Goal: Task Accomplishment & Management: Manage account settings

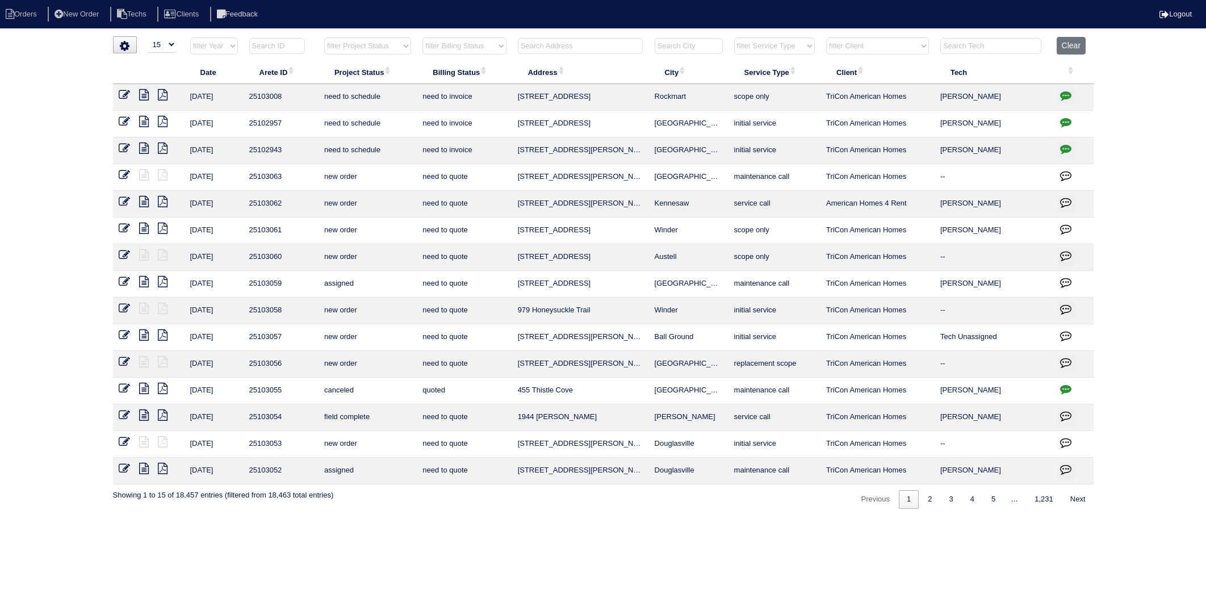
select select "15"
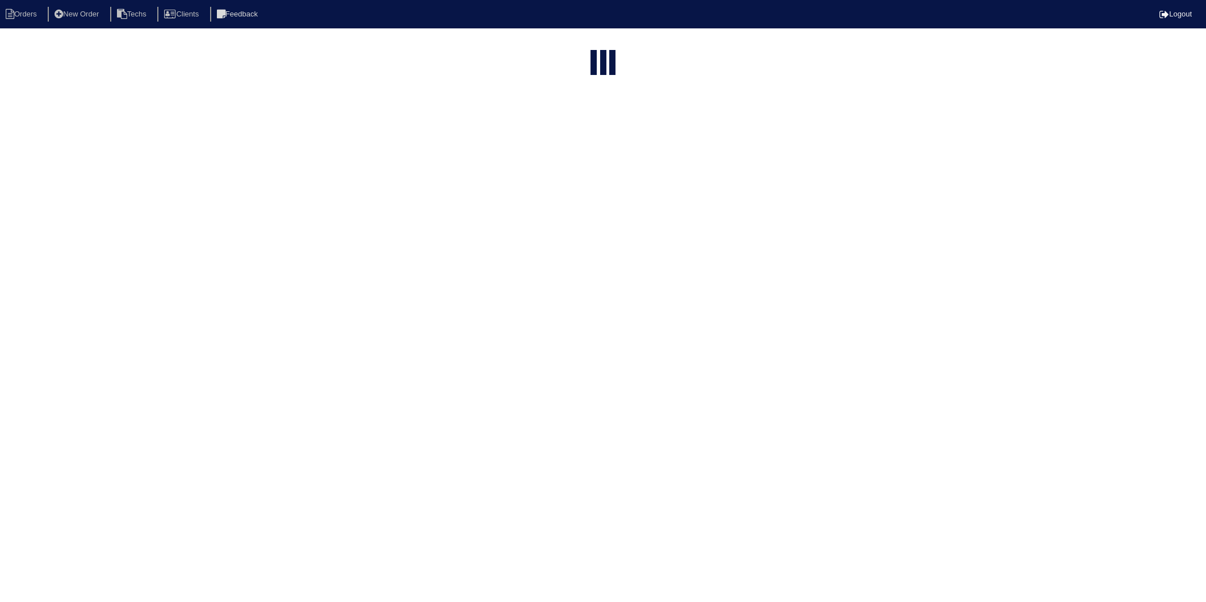
select select "15"
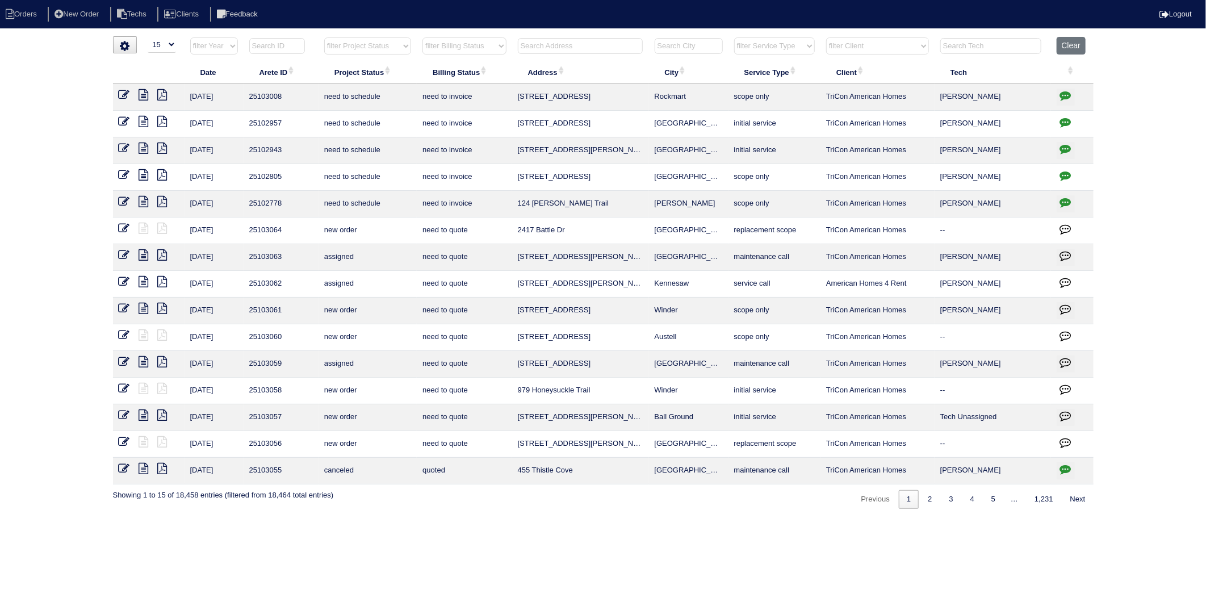
click at [550, 40] on input "text" at bounding box center [580, 46] width 125 height 16
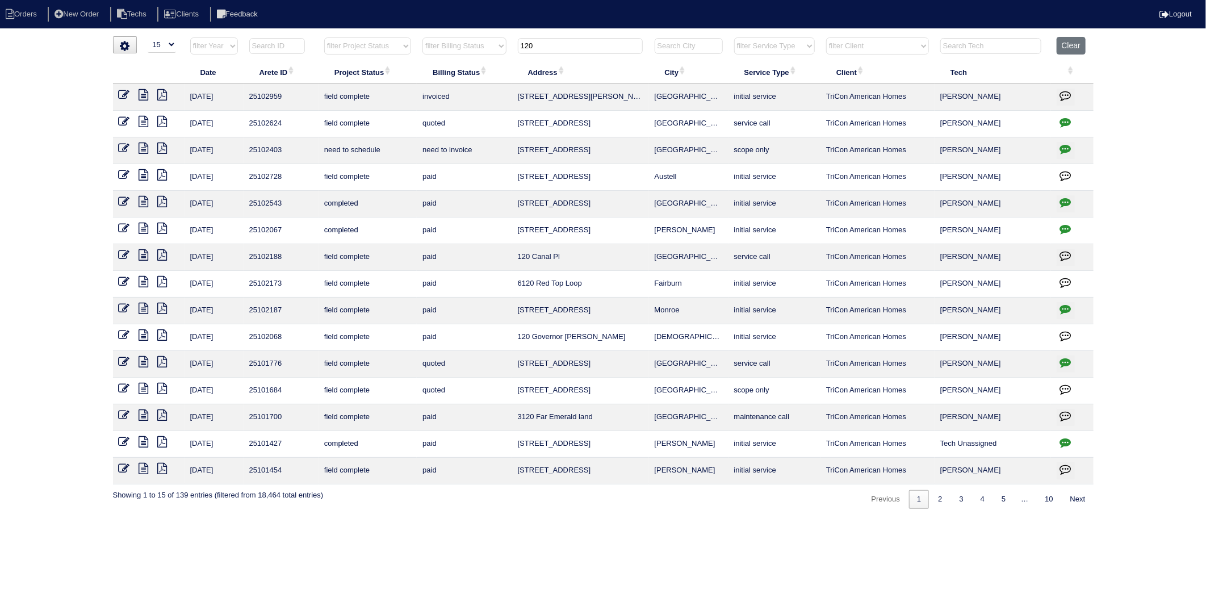
type input "120"
click at [125, 123] on icon at bounding box center [124, 121] width 11 height 11
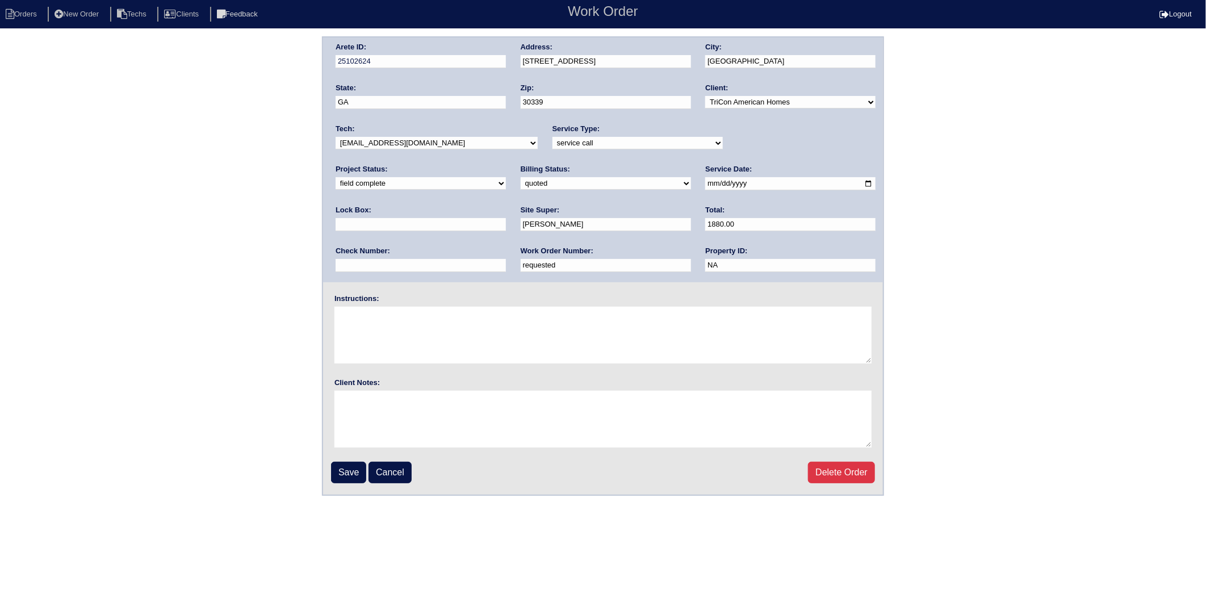
click at [521, 181] on select "need to quote quoted need to invoice invoiced paid warranty purchase order need…" at bounding box center [606, 183] width 170 height 12
select select "invoiced"
click at [521, 177] on select "need to quote quoted need to invoice invoiced paid warranty purchase order need…" at bounding box center [606, 183] width 170 height 12
click at [349, 463] on input "Save" at bounding box center [348, 473] width 35 height 22
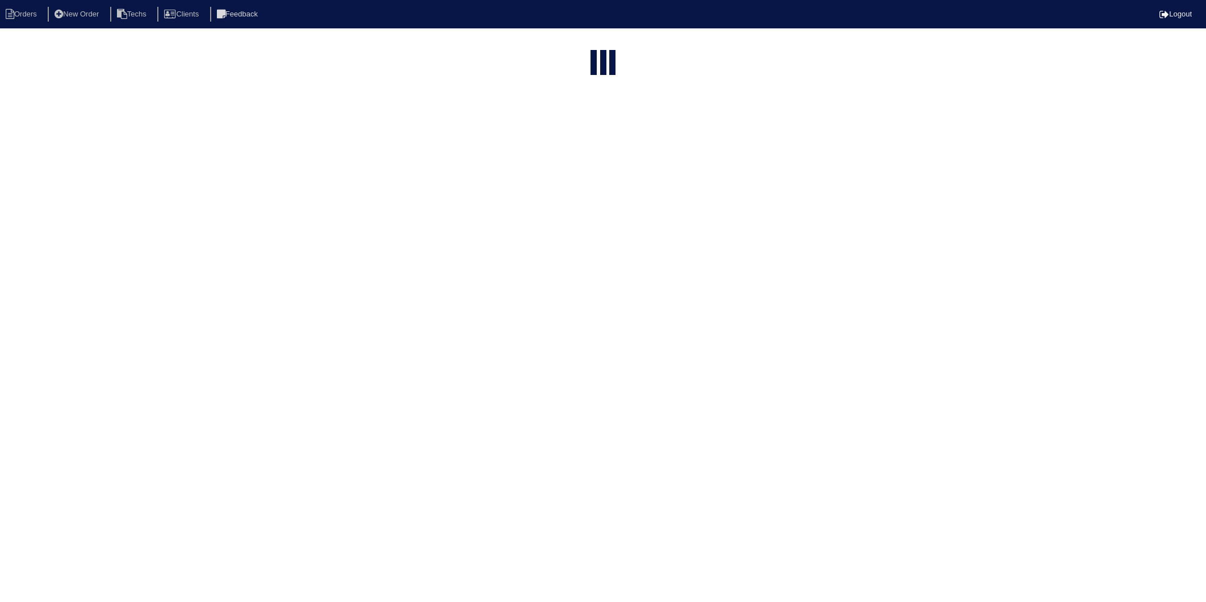
select select "15"
type input "120"
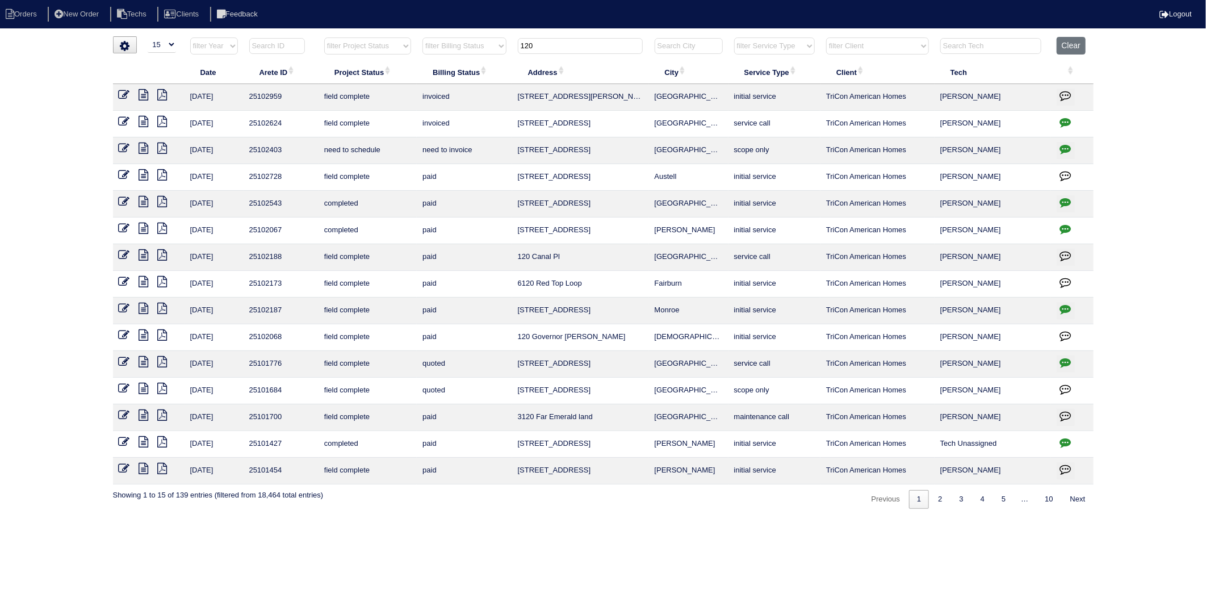
click at [126, 362] on icon at bounding box center [124, 361] width 11 height 11
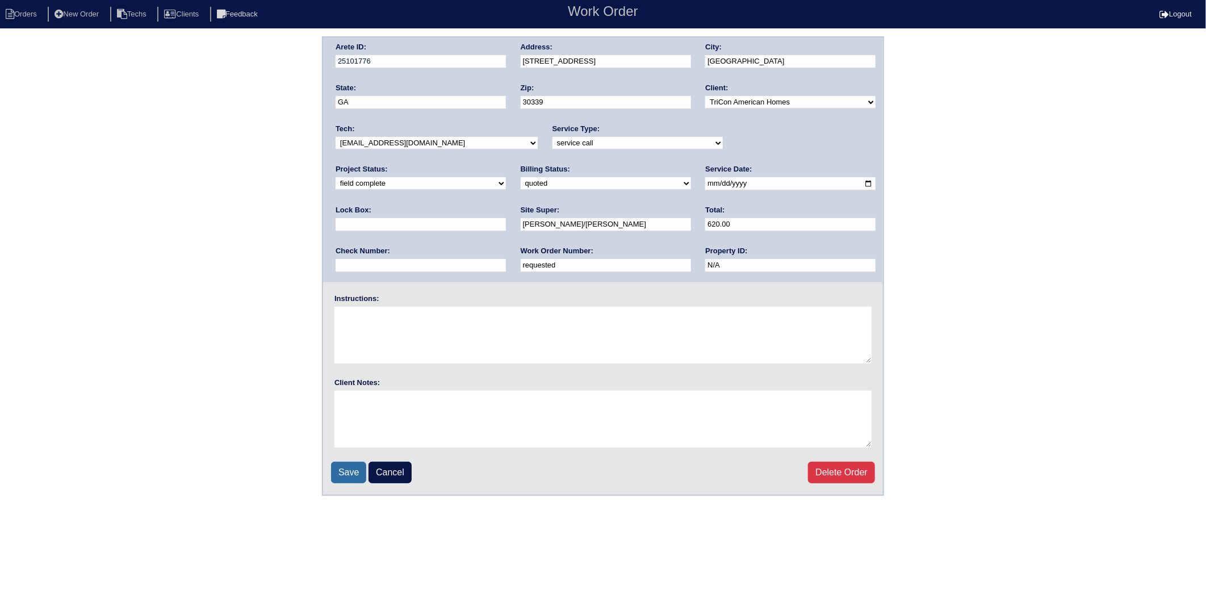
click at [350, 469] on input "Save" at bounding box center [348, 473] width 35 height 22
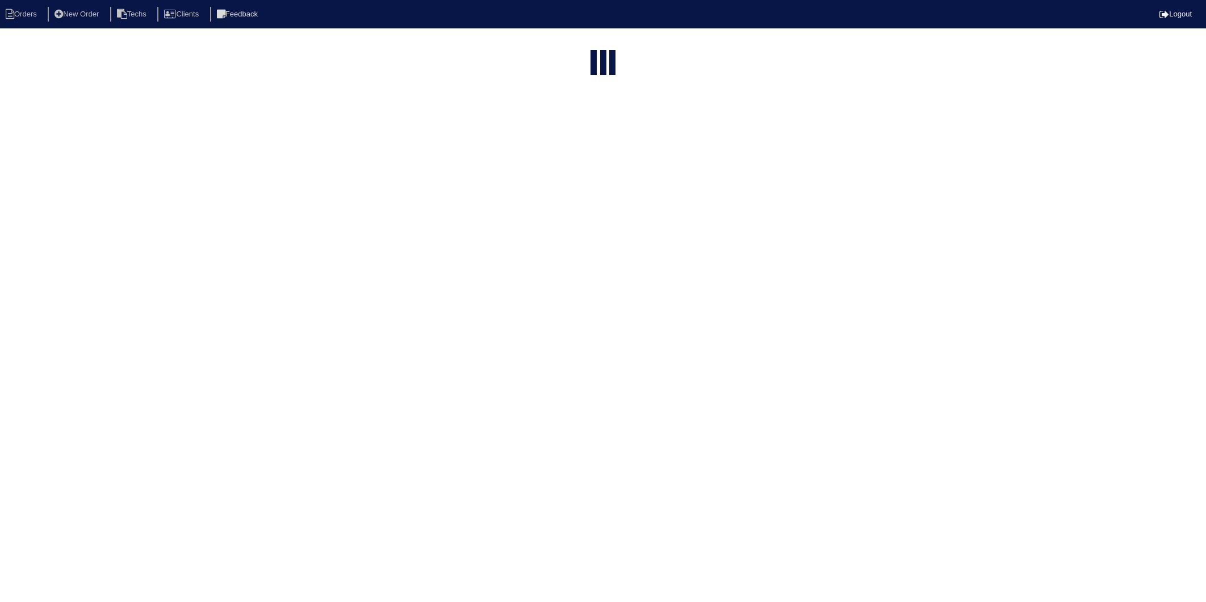
select select "15"
type input "120"
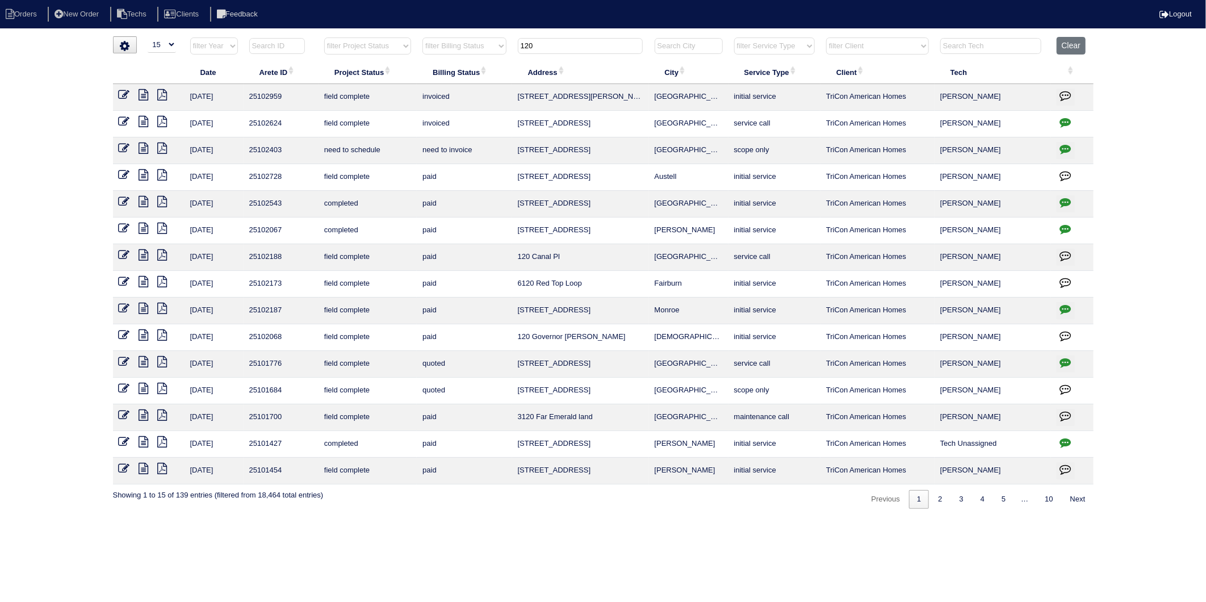
click at [127, 121] on icon at bounding box center [124, 121] width 11 height 11
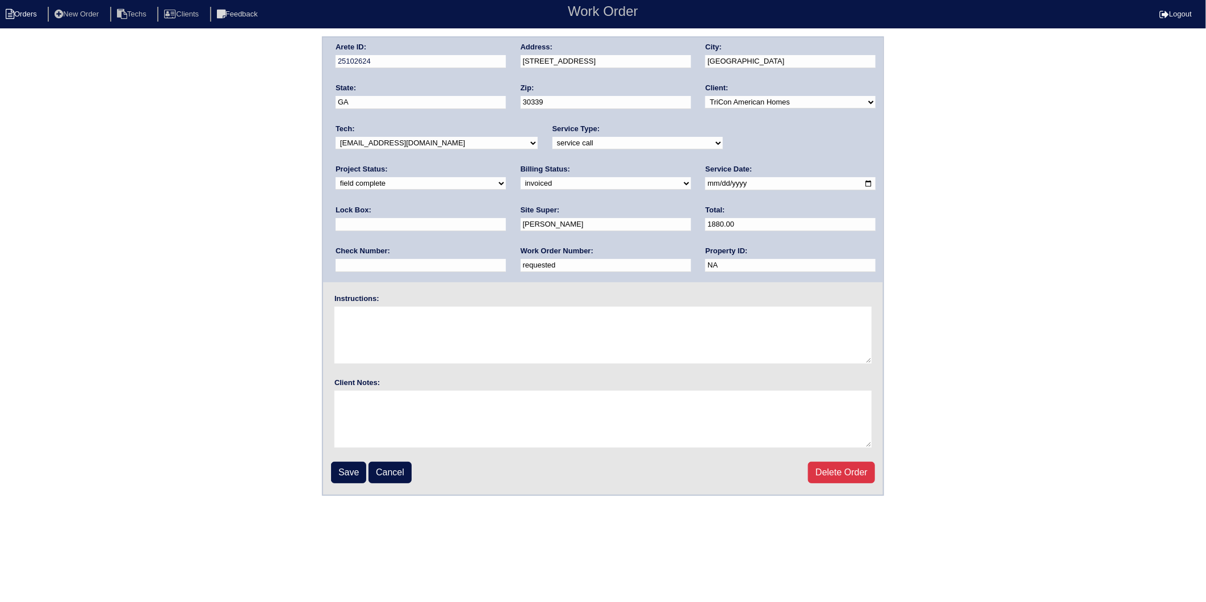
click at [30, 13] on li "Orders" at bounding box center [23, 14] width 46 height 15
select select "15"
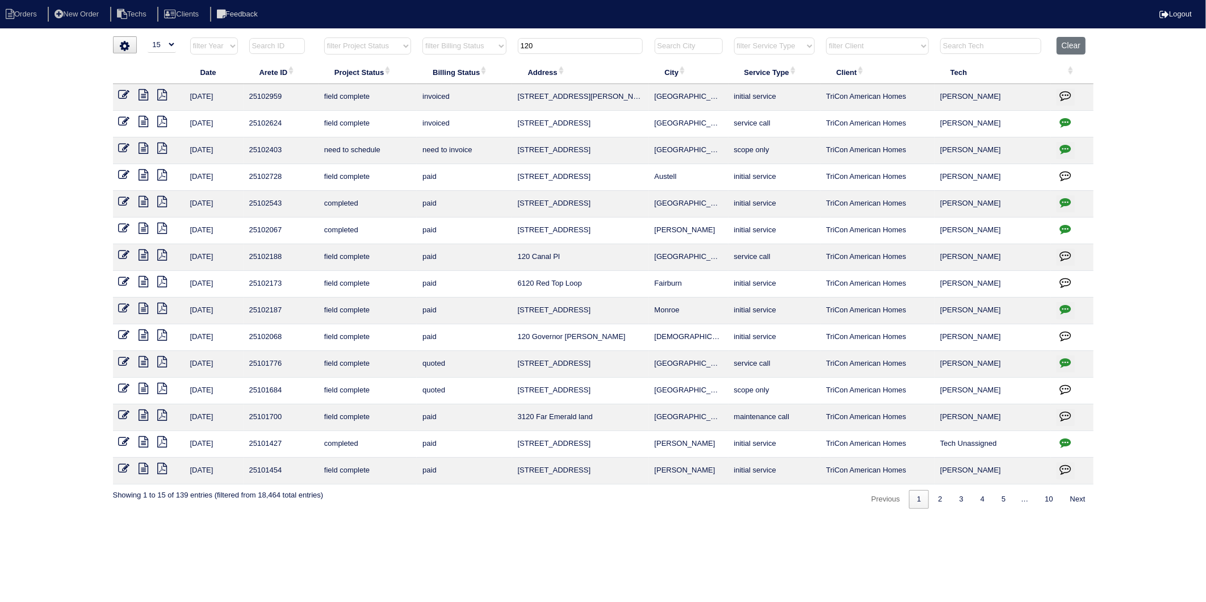
click at [123, 364] on icon at bounding box center [124, 361] width 11 height 11
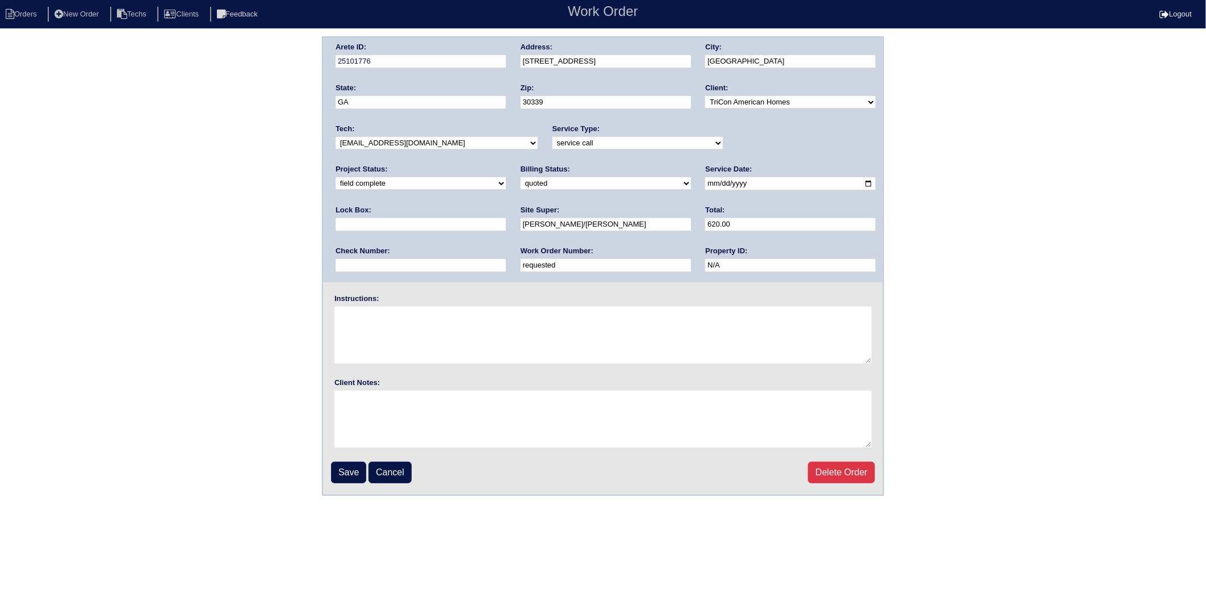
click at [521, 185] on select "need to quote quoted need to invoice invoiced paid warranty purchase order need…" at bounding box center [606, 183] width 170 height 12
select select "invoiced"
click at [521, 177] on select "need to quote quoted need to invoice invoiced paid warranty purchase order need…" at bounding box center [606, 183] width 170 height 12
click at [343, 462] on input "Save" at bounding box center [348, 473] width 35 height 22
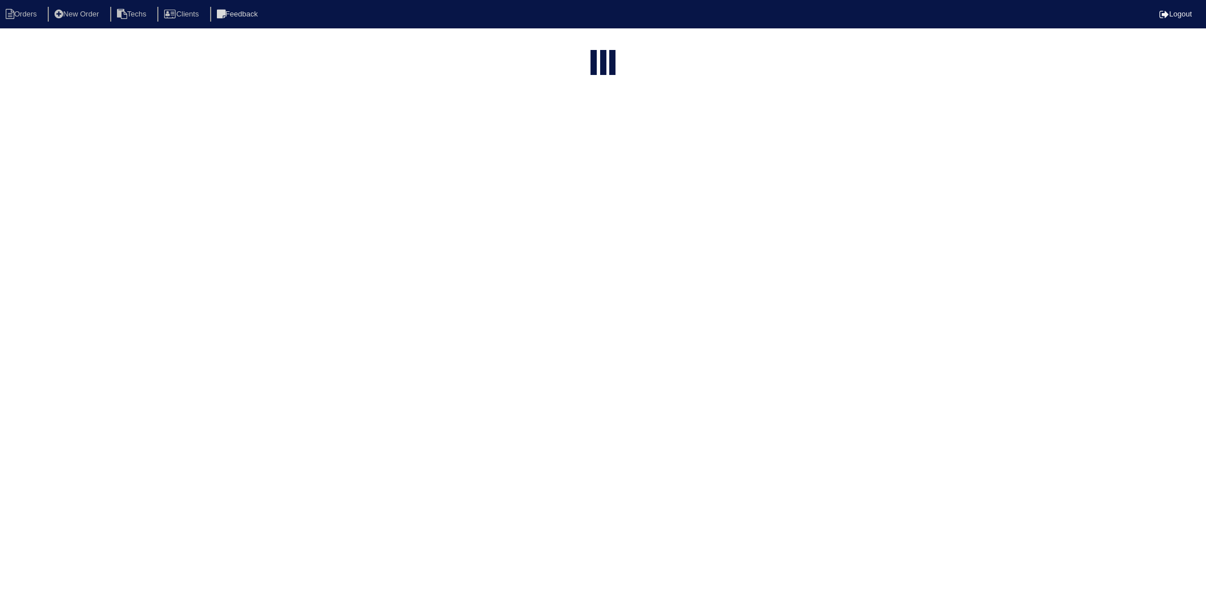
select select "15"
type input "120"
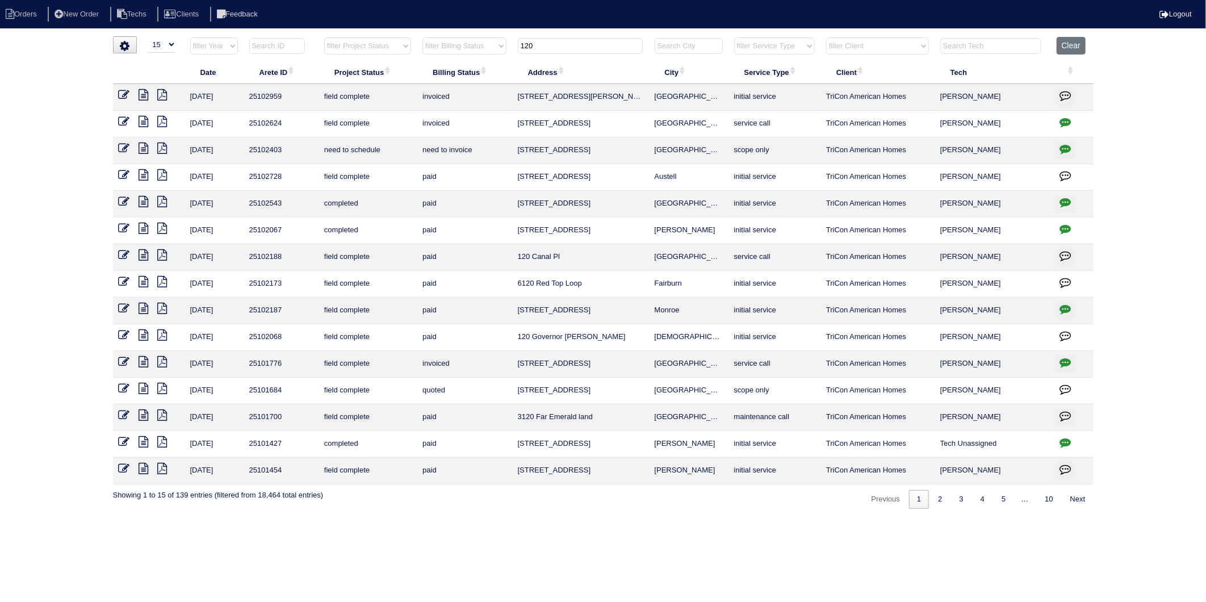
click at [152, 362] on link at bounding box center [148, 363] width 19 height 9
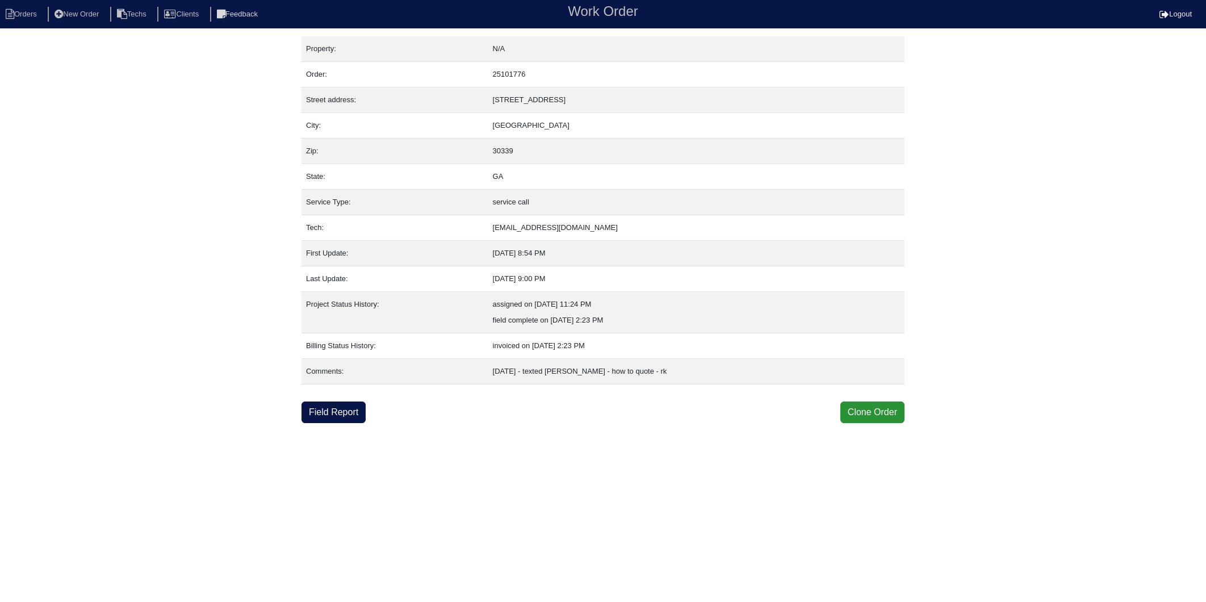
click at [146, 362] on div "Property: N/A Order: 25101776 Street address: 120 Interstate N Pkwy E SE City: …" at bounding box center [603, 229] width 1206 height 387
click at [344, 413] on link "Field Report" at bounding box center [334, 413] width 64 height 22
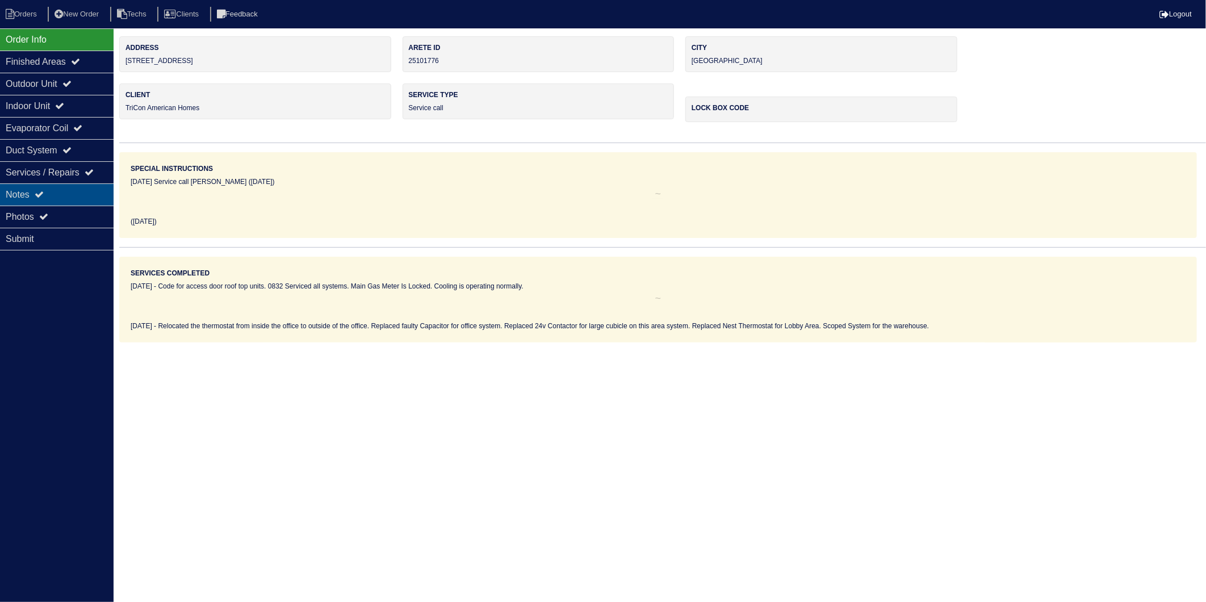
click at [22, 194] on div "Notes" at bounding box center [57, 194] width 114 height 22
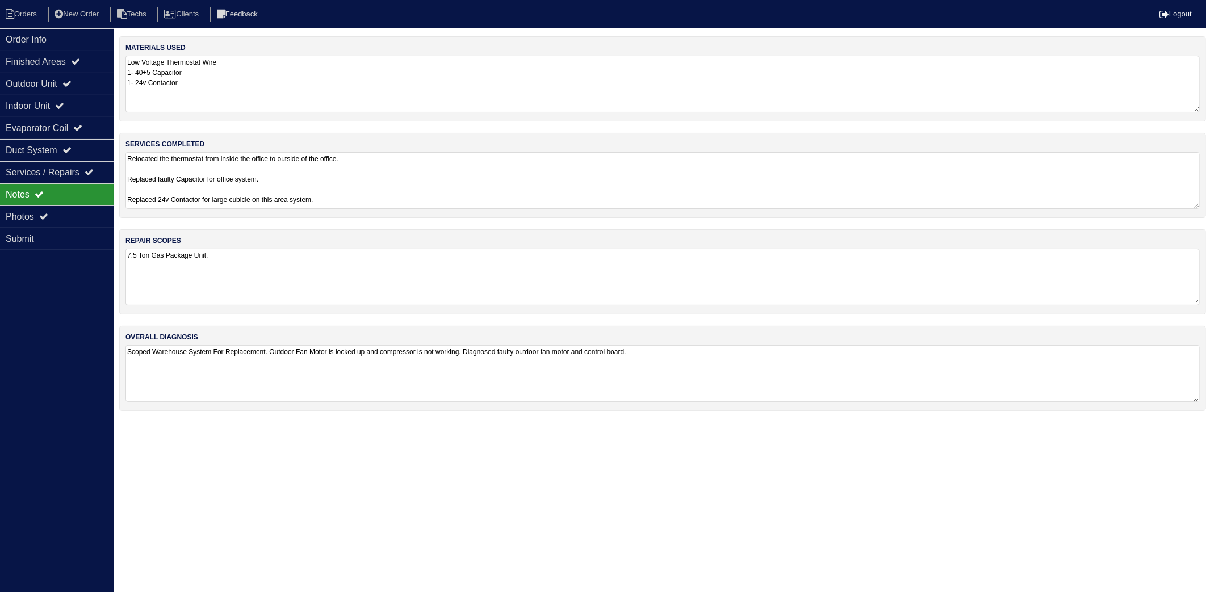
click at [247, 93] on textarea "Low Voltage Thermostat Wire 1- 40+5 Capacitor 1- 24v Contactor" at bounding box center [663, 84] width 1075 height 57
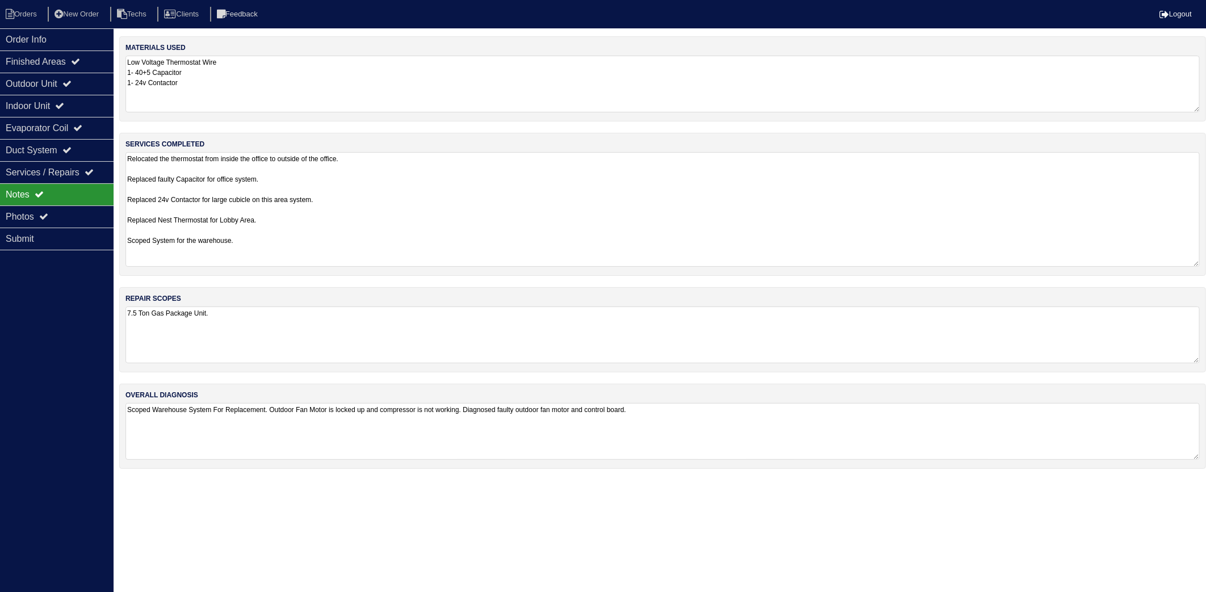
click at [336, 182] on textarea "Relocated the thermostat from inside the office to outside of the office. Repla…" at bounding box center [663, 209] width 1075 height 115
click at [252, 316] on div "materials used Low Voltage Thermostat Wire 1- 40+5 Capacitor 1- 24v Contactor s…" at bounding box center [662, 258] width 1087 height 444
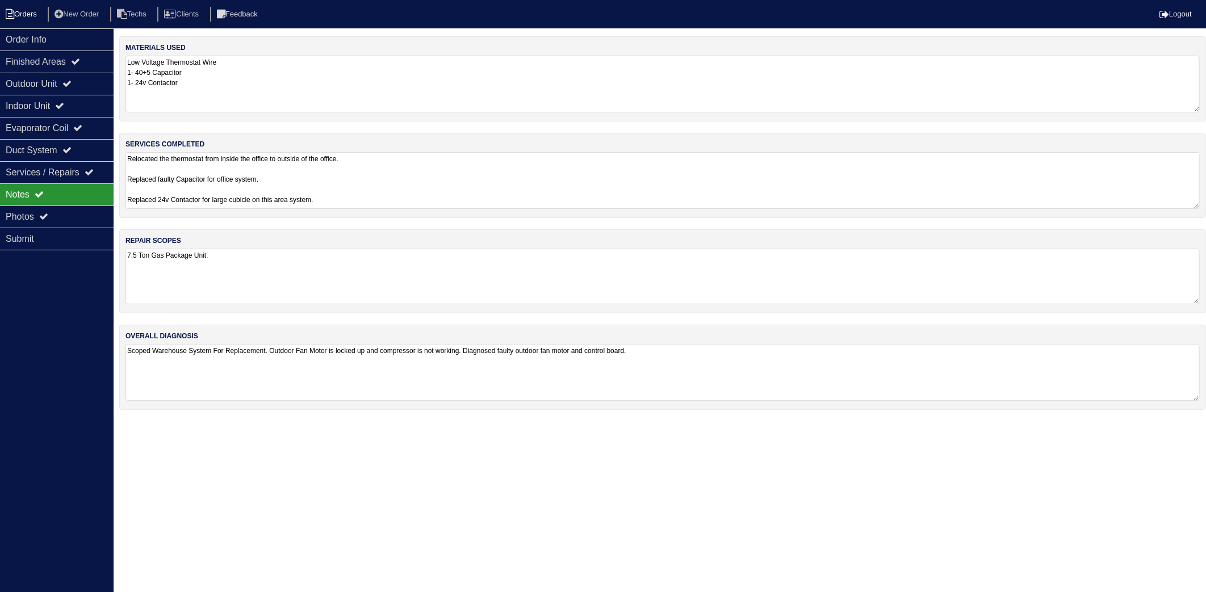
click at [36, 10] on li "Orders" at bounding box center [23, 14] width 46 height 15
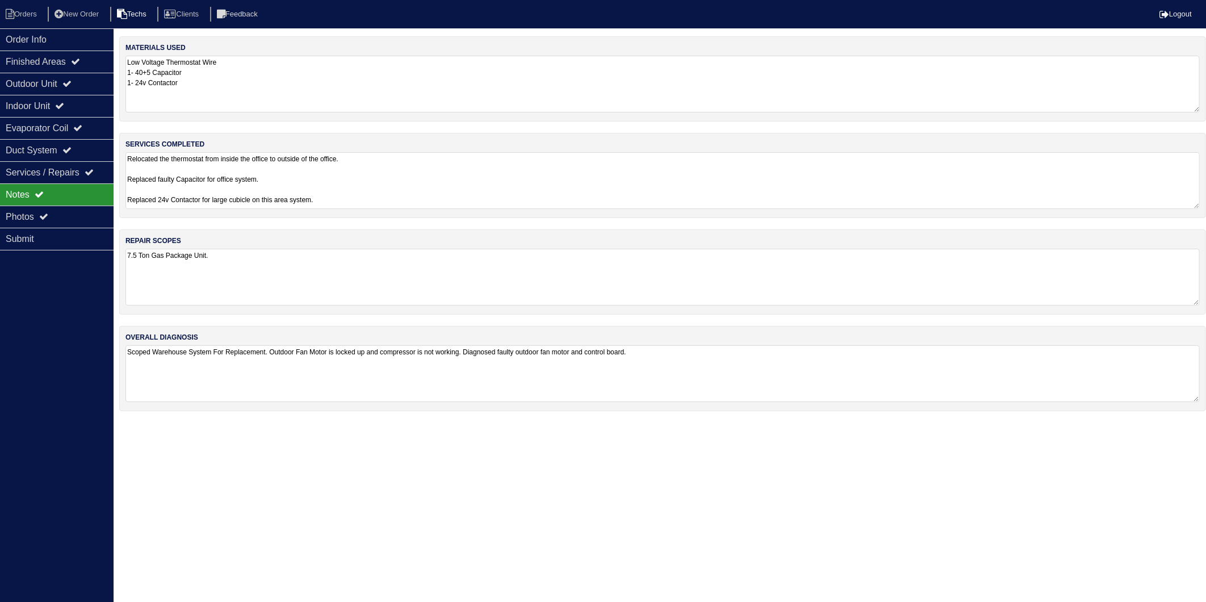
select select "15"
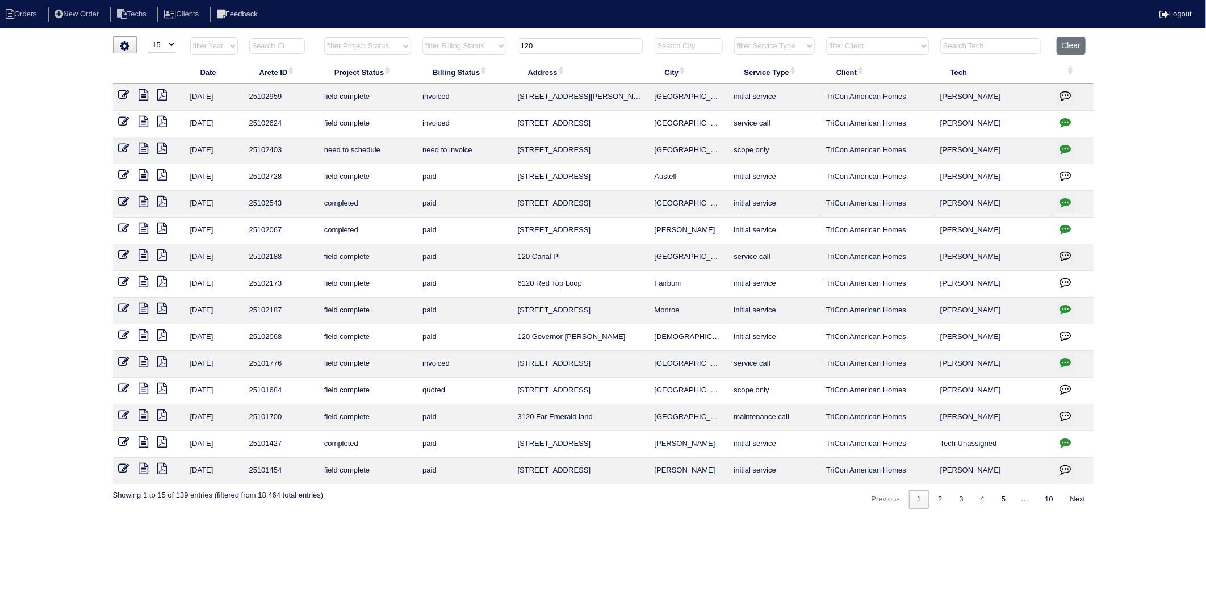
drag, startPoint x: 544, startPoint y: 50, endPoint x: 366, endPoint y: 92, distance: 183.2
click at [366, 92] on table "Date Arete ID Project Status Billing Status Address City Service Type Client Te…" at bounding box center [603, 261] width 981 height 448
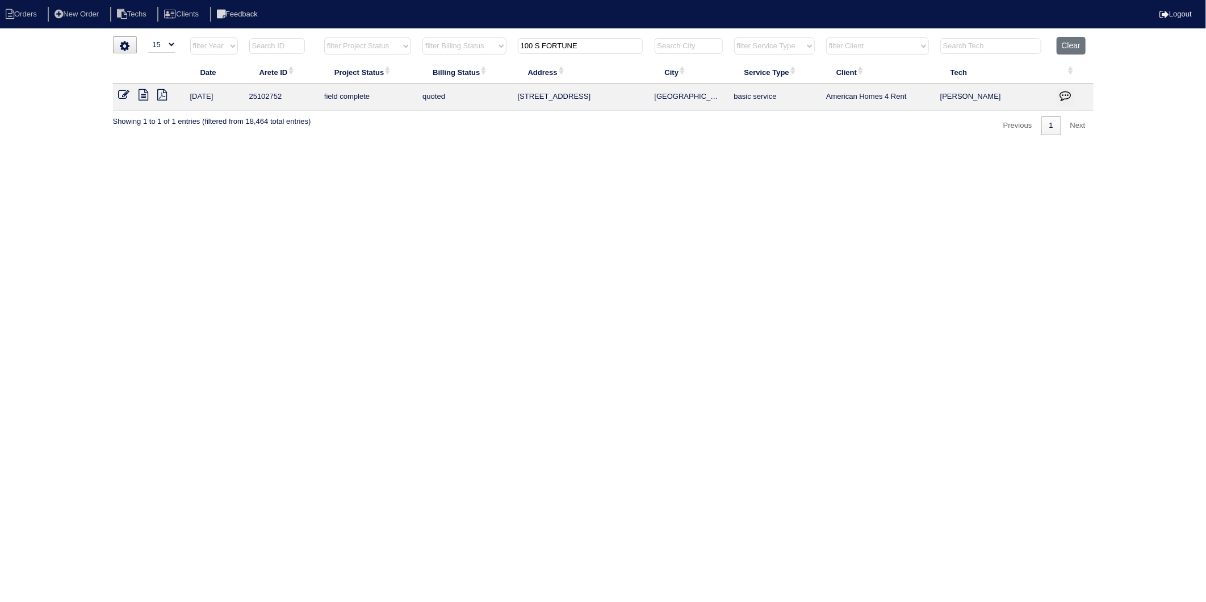
type input "100 S FORTUNE"
click at [121, 95] on icon at bounding box center [124, 94] width 11 height 11
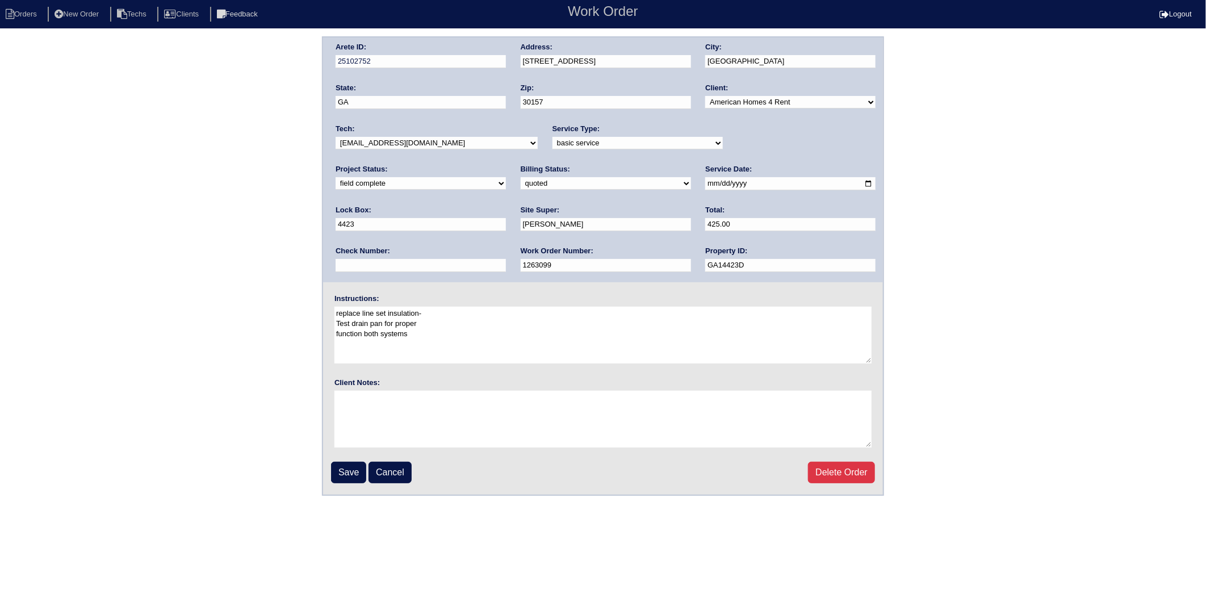
click at [521, 184] on select "need to quote quoted need to invoice invoiced paid warranty purchase order need…" at bounding box center [606, 183] width 170 height 12
select select "invoiced"
click at [521, 177] on select "need to quote quoted need to invoice invoiced paid warranty purchase order need…" at bounding box center [606, 183] width 170 height 12
click at [344, 470] on input "Save" at bounding box center [348, 473] width 35 height 22
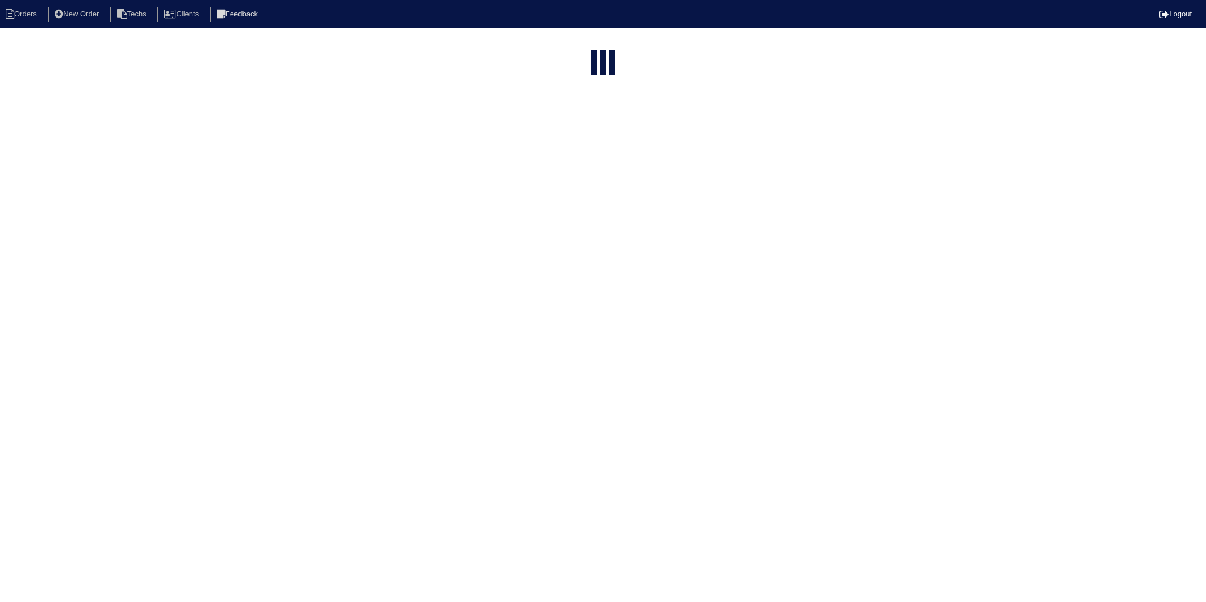
select select "15"
type input "100 S FORTUNE"
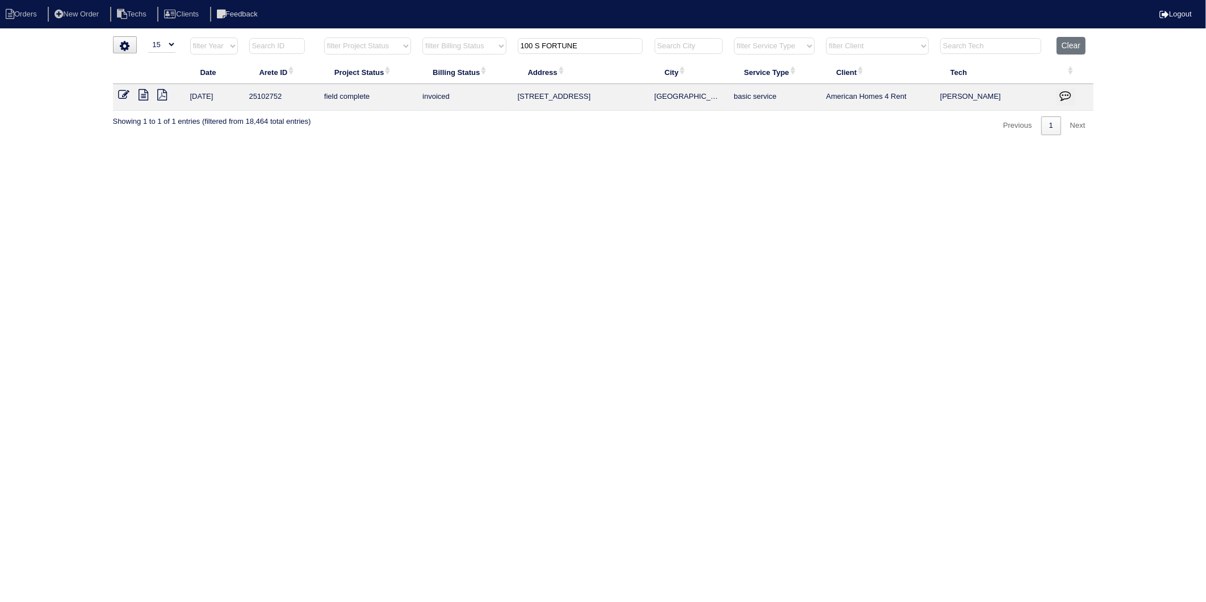
drag, startPoint x: 540, startPoint y: 140, endPoint x: 780, endPoint y: 95, distance: 244.4
click at [541, 140] on html "Orders New Order Techs Clients Feedback Logout Orders New Order Users Clients M…" at bounding box center [603, 73] width 1206 height 147
click at [1073, 44] on button "Clear" at bounding box center [1071, 46] width 29 height 18
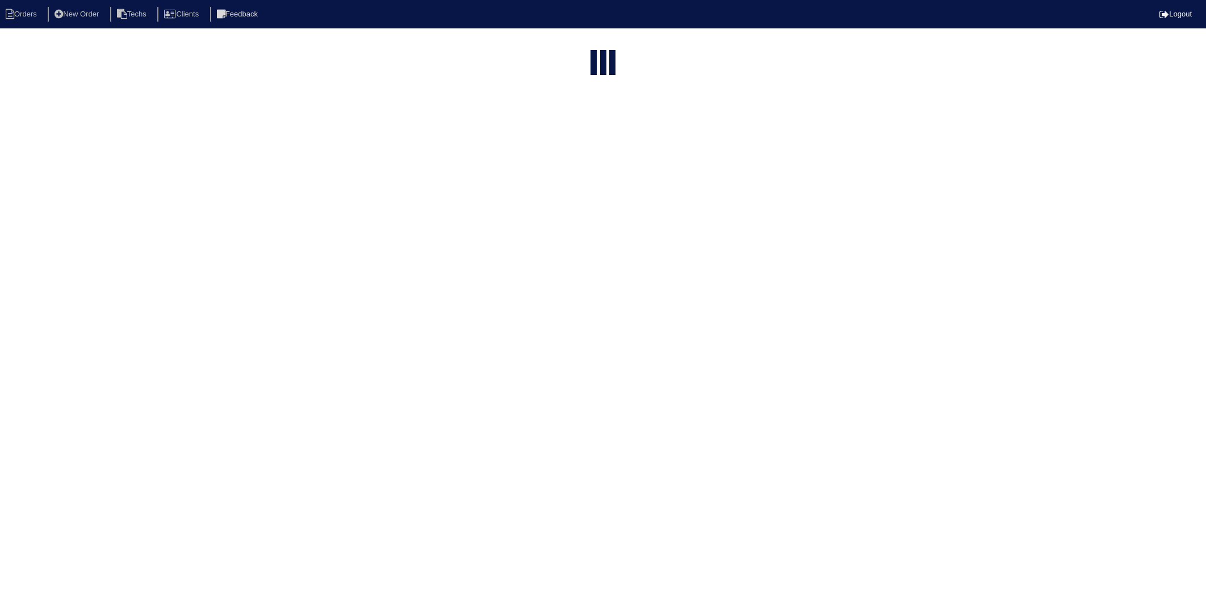
select select "15"
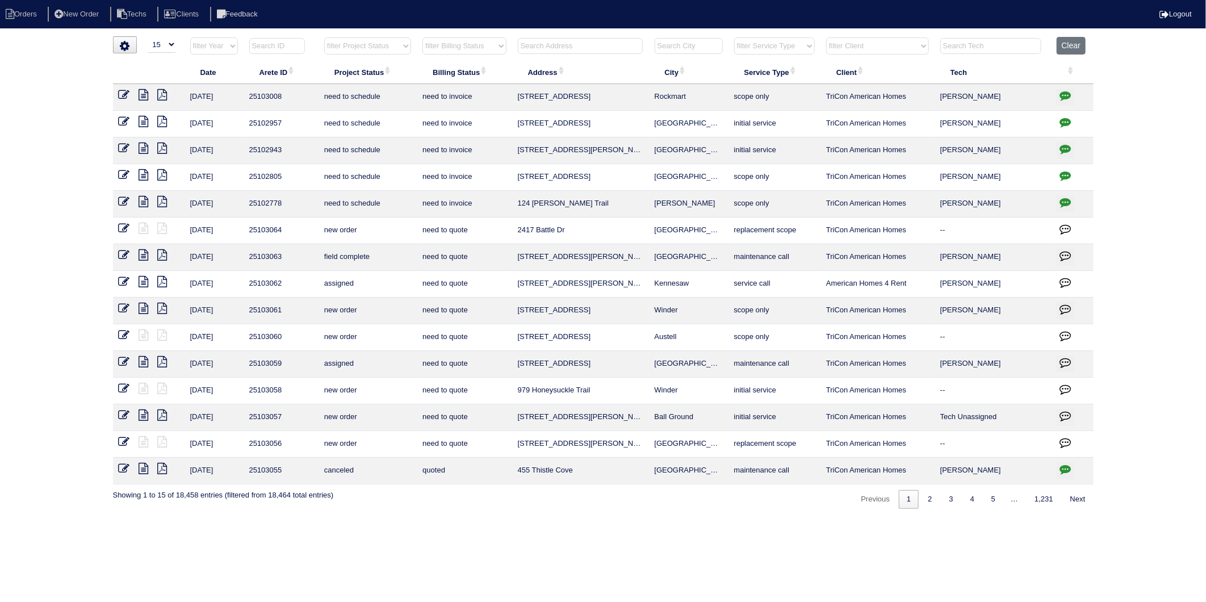
click at [492, 53] on select "filter Billing Status -- Any Billing Status -- need to quote quoted need to inv…" at bounding box center [464, 45] width 83 height 17
click at [423, 37] on select "filter Billing Status -- Any Billing Status -- need to quote quoted need to inv…" at bounding box center [464, 45] width 83 height 17
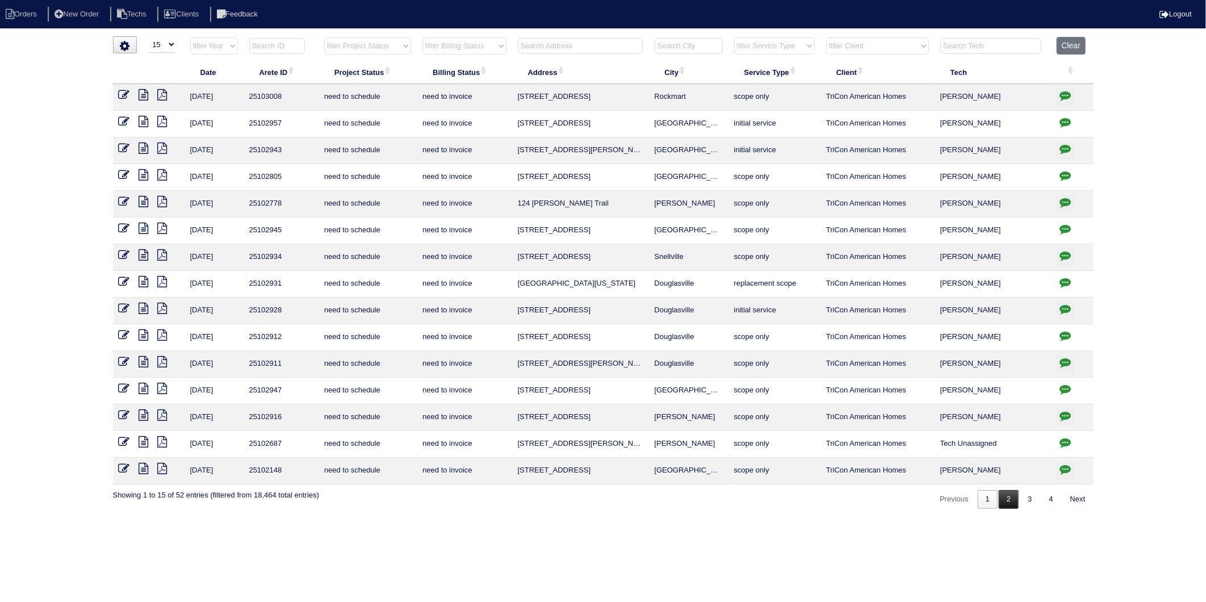
click at [1003, 500] on link "2" at bounding box center [1009, 499] width 20 height 19
select select "need to invoice"
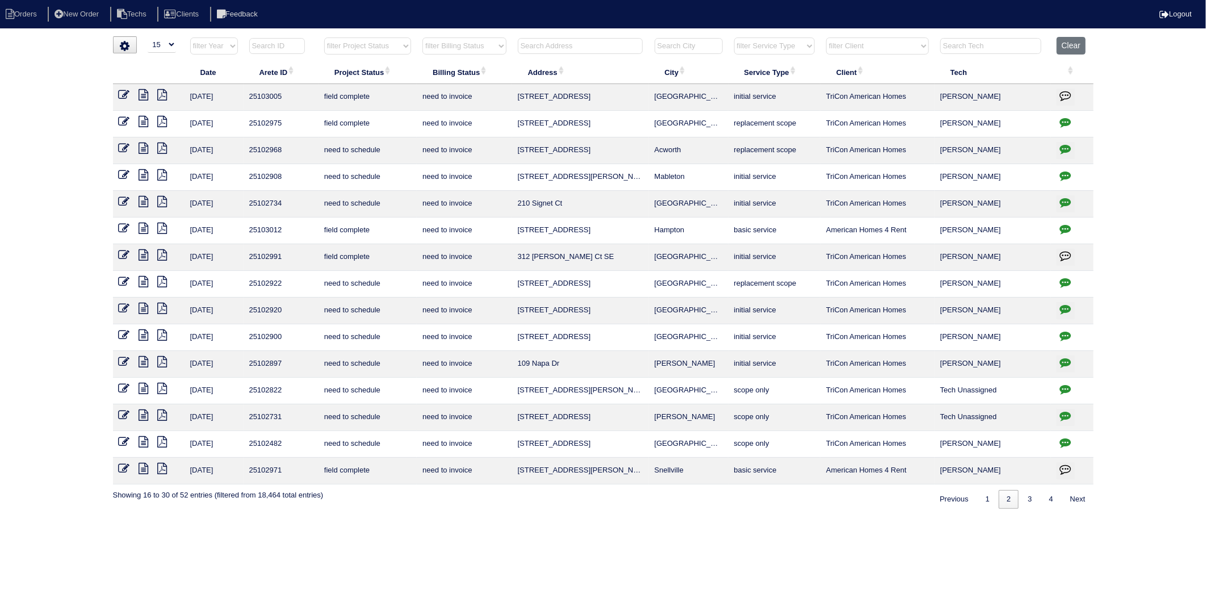
click at [128, 91] on icon at bounding box center [124, 94] width 11 height 11
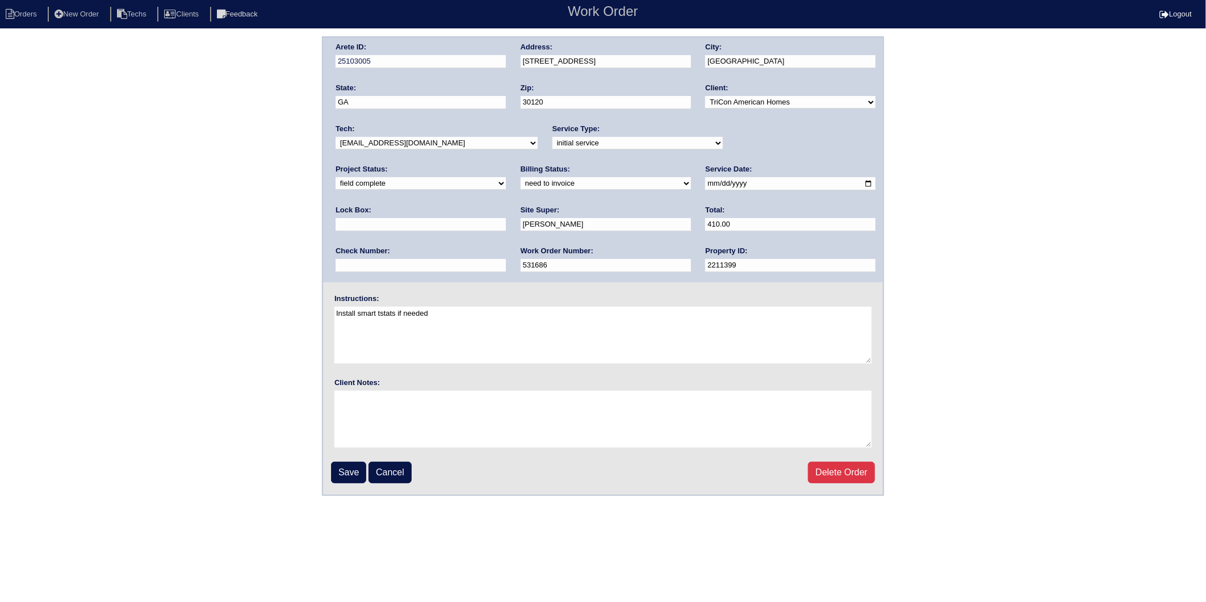
click at [521, 185] on select "need to quote quoted need to invoice invoiced paid warranty purchase order need…" at bounding box center [606, 183] width 170 height 12
select select "invoiced"
click at [521, 177] on select "need to quote quoted need to invoice invoiced paid warranty purchase order need…" at bounding box center [606, 183] width 170 height 12
click at [349, 468] on input "Save" at bounding box center [348, 473] width 35 height 22
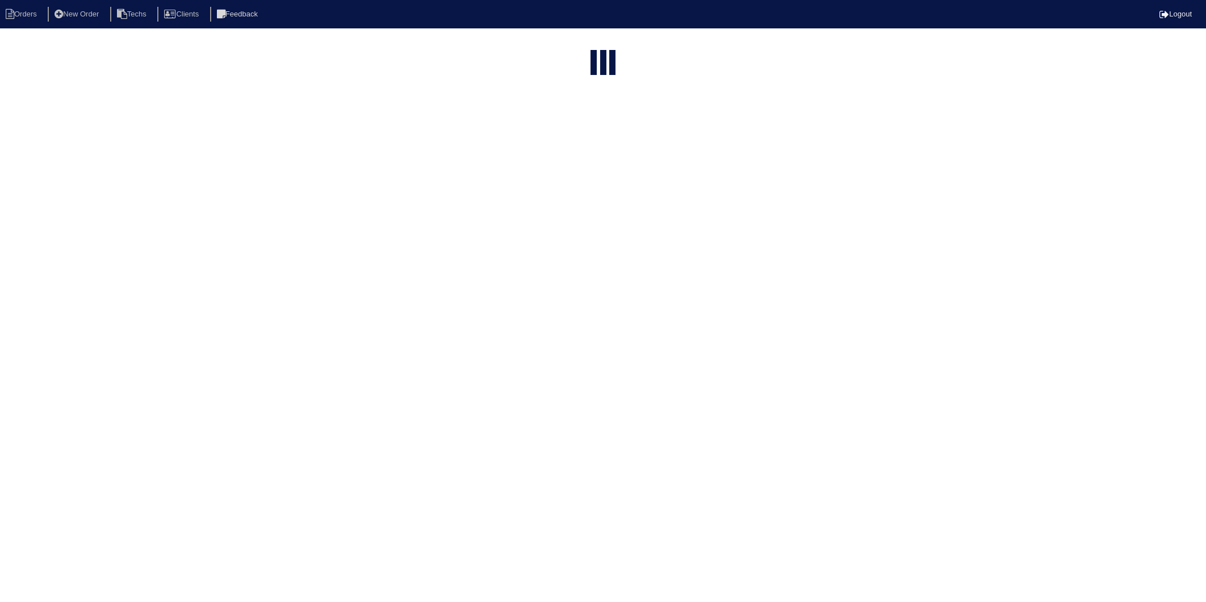
select select "15"
select select "need to invoice"
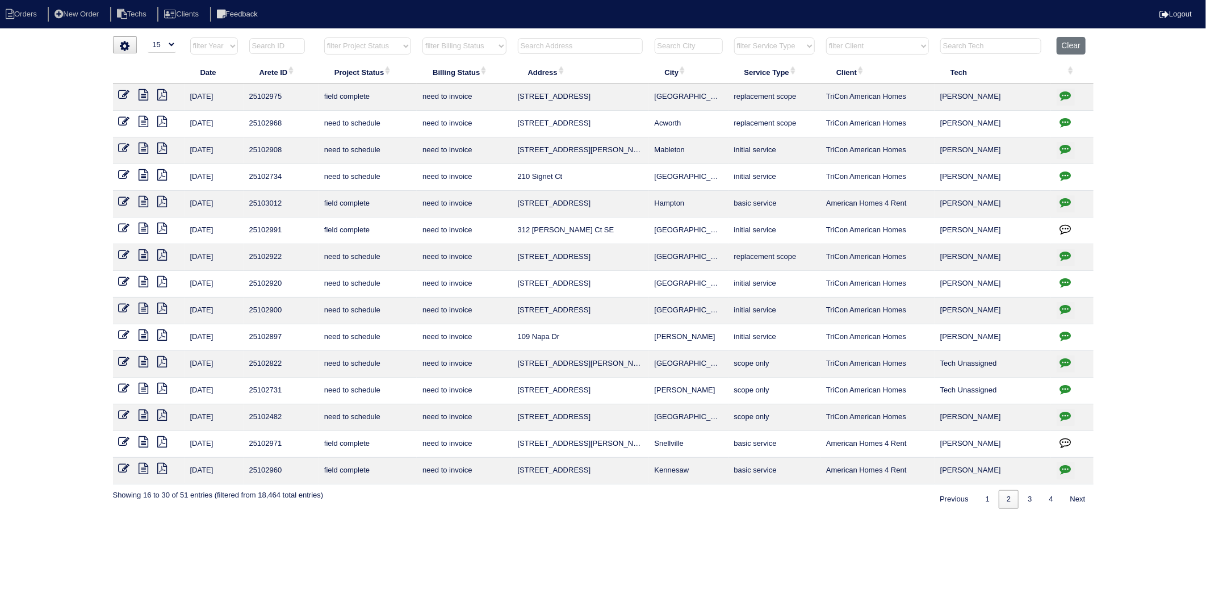
click at [542, 44] on input "text" at bounding box center [580, 46] width 125 height 16
click at [144, 98] on icon at bounding box center [144, 94] width 10 height 11
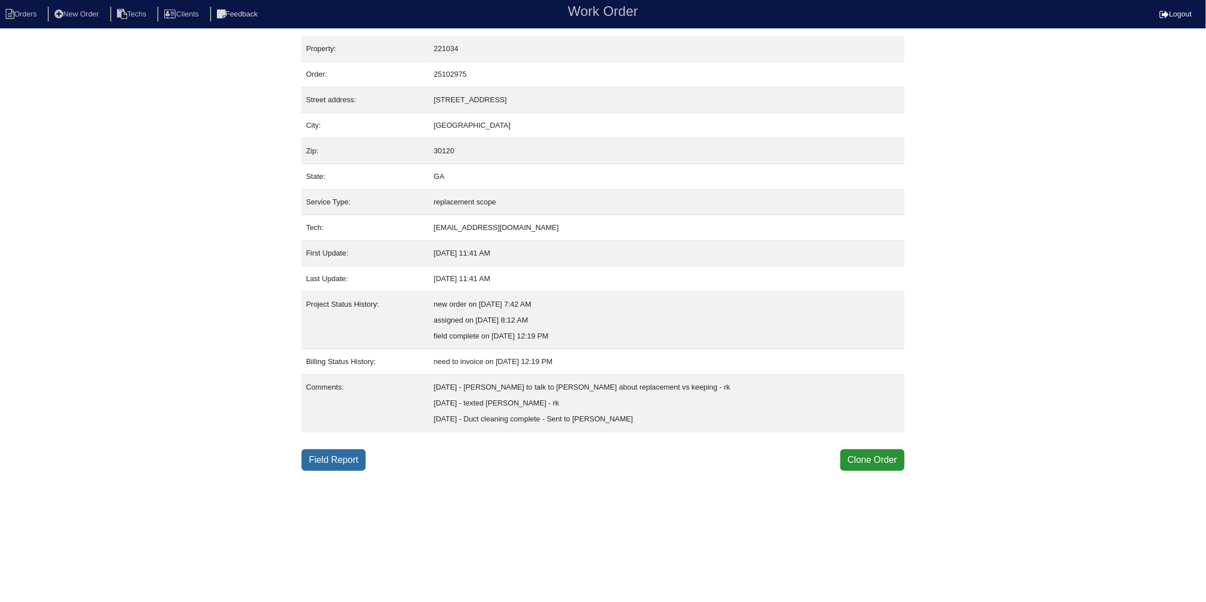
click at [336, 466] on link "Field Report" at bounding box center [334, 460] width 64 height 22
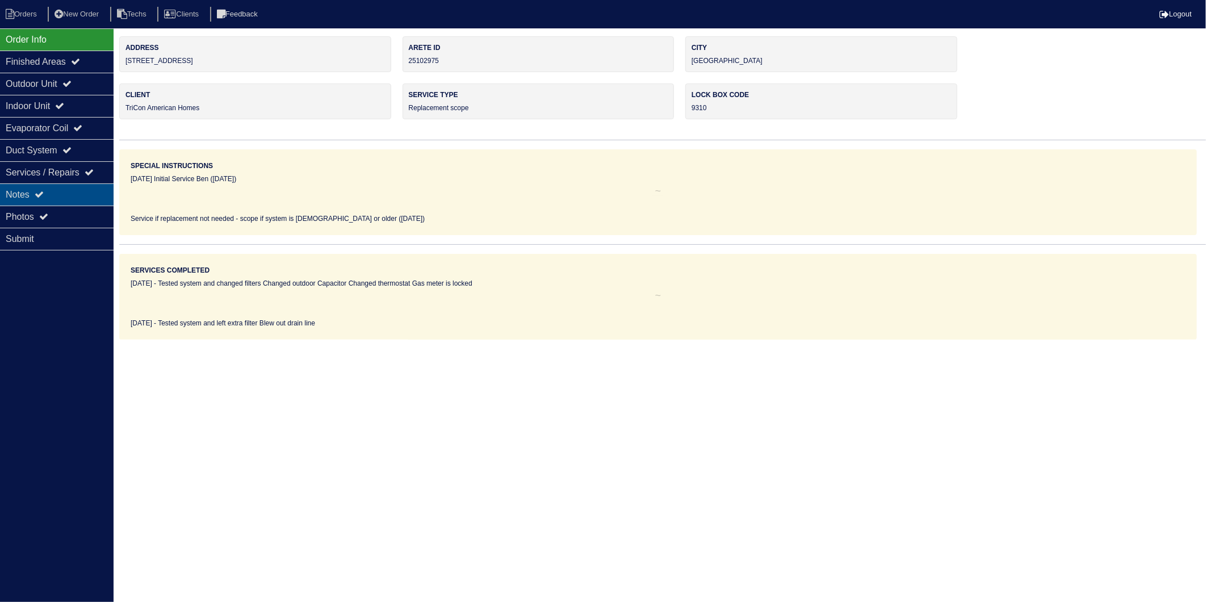
click at [29, 192] on div "Notes" at bounding box center [57, 194] width 114 height 22
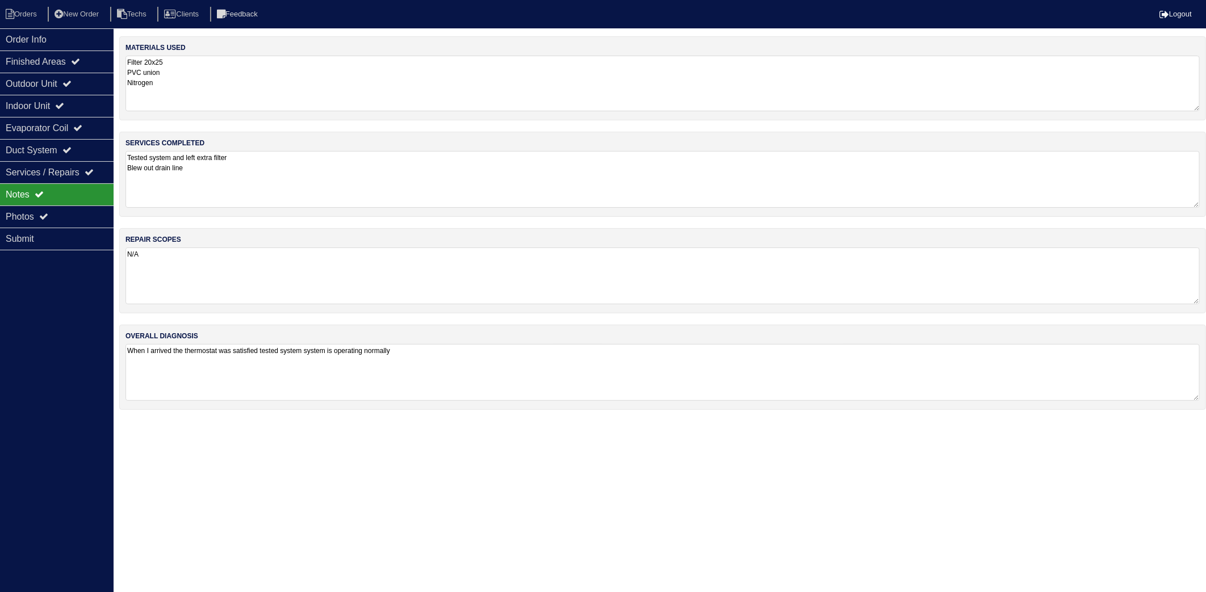
click at [233, 77] on textarea "Filter 20x25 PVC union Nitrogen" at bounding box center [663, 84] width 1075 height 56
click at [177, 84] on textarea "Filter 20x25 PVC union Nitrogen" at bounding box center [663, 84] width 1075 height 56
click at [258, 167] on textarea "Tested system and left extra filter Blew out drain line" at bounding box center [663, 179] width 1075 height 57
click at [245, 268] on textarea "N/A" at bounding box center [663, 276] width 1075 height 57
click at [26, 13] on li "Orders" at bounding box center [23, 14] width 46 height 15
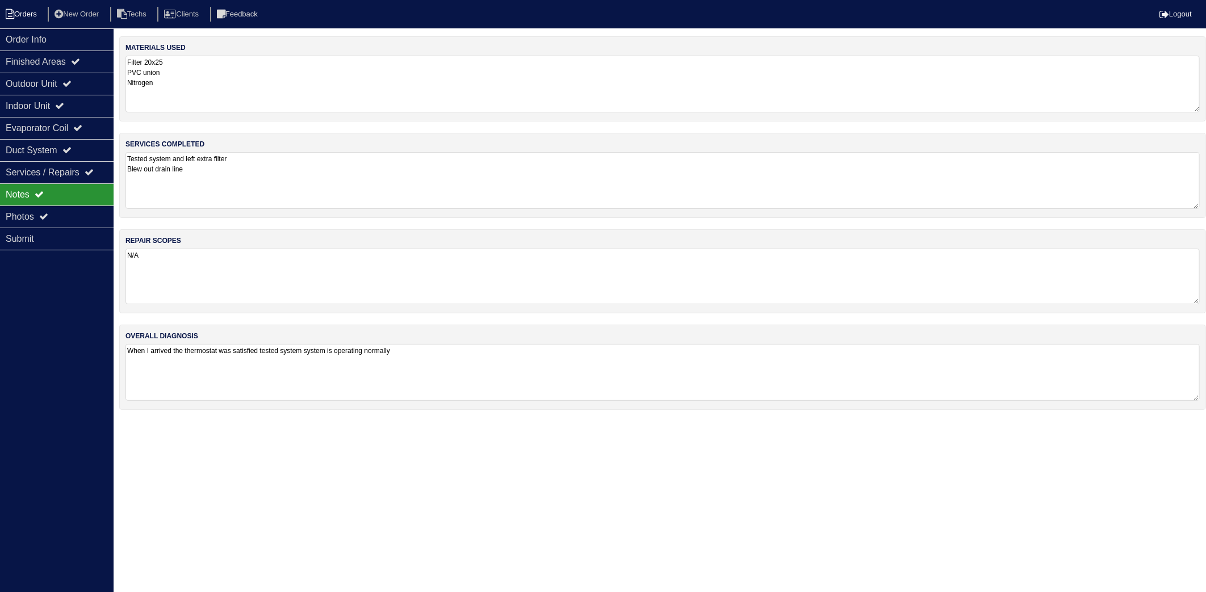
select select "15"
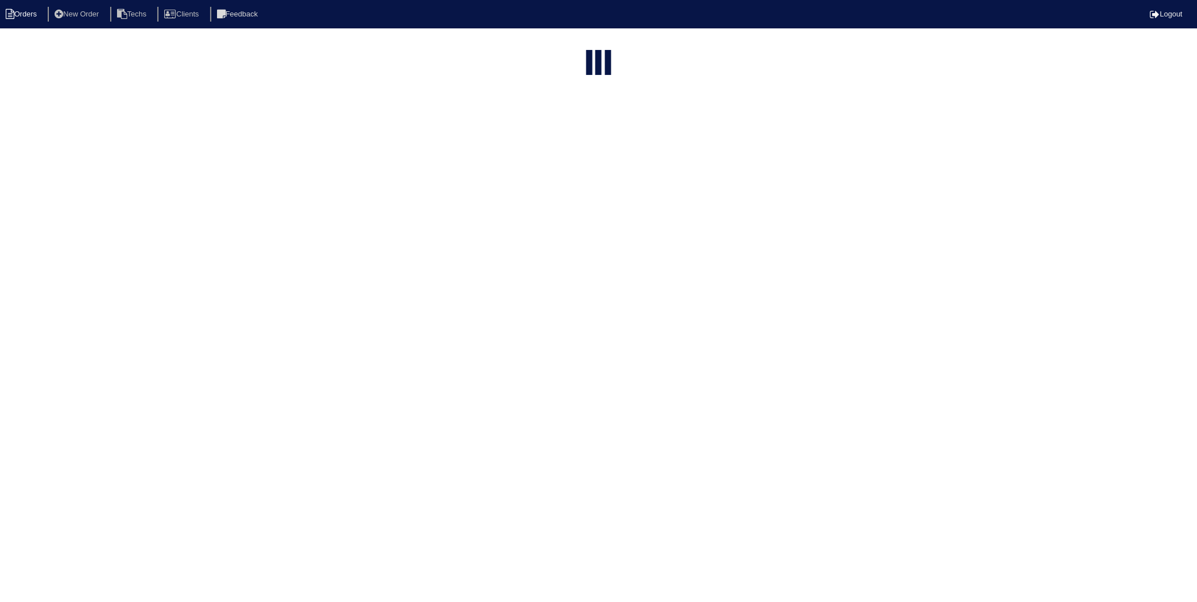
select select "need to invoice"
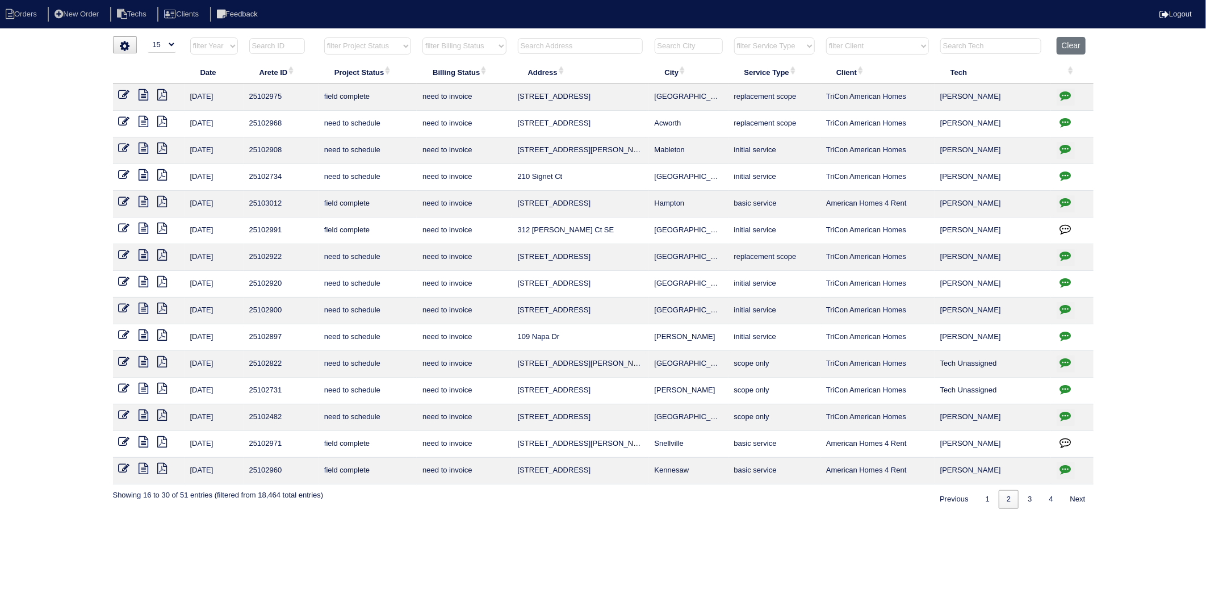
click at [122, 94] on icon at bounding box center [124, 94] width 11 height 11
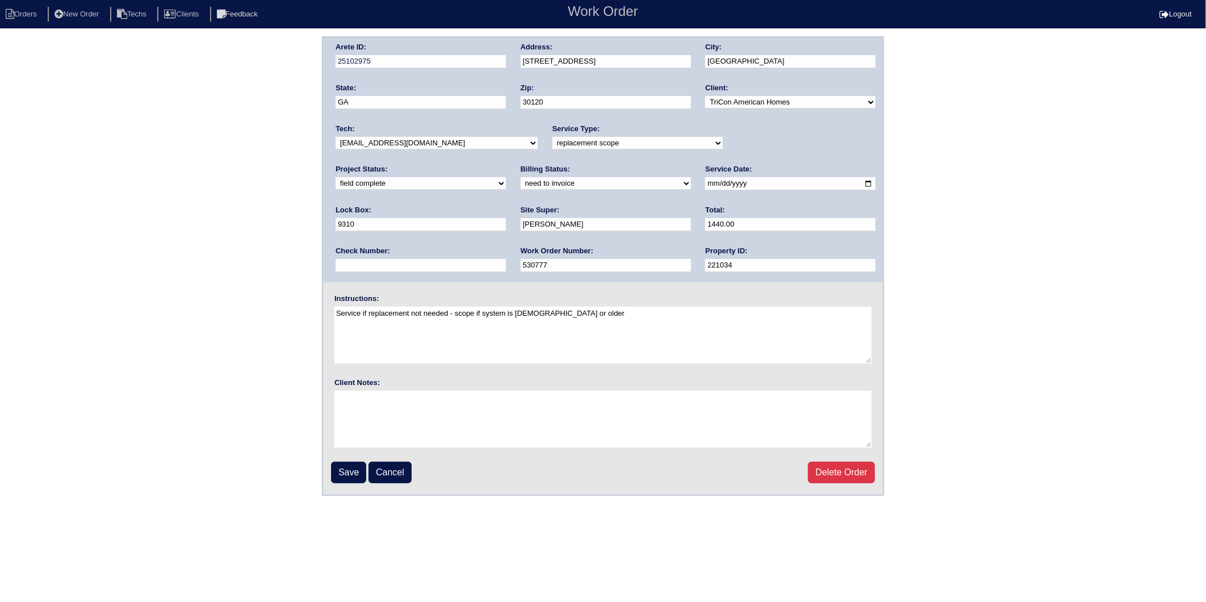
click at [521, 186] on select "need to quote quoted need to invoice invoiced paid warranty purchase order need…" at bounding box center [606, 183] width 170 height 12
select select "invoiced"
click at [521, 177] on select "need to quote quoted need to invoice invoiced paid warranty purchase order need…" at bounding box center [606, 183] width 170 height 12
drag, startPoint x: 344, startPoint y: 469, endPoint x: 347, endPoint y: 451, distance: 18.4
click at [344, 467] on input "Save" at bounding box center [348, 473] width 35 height 22
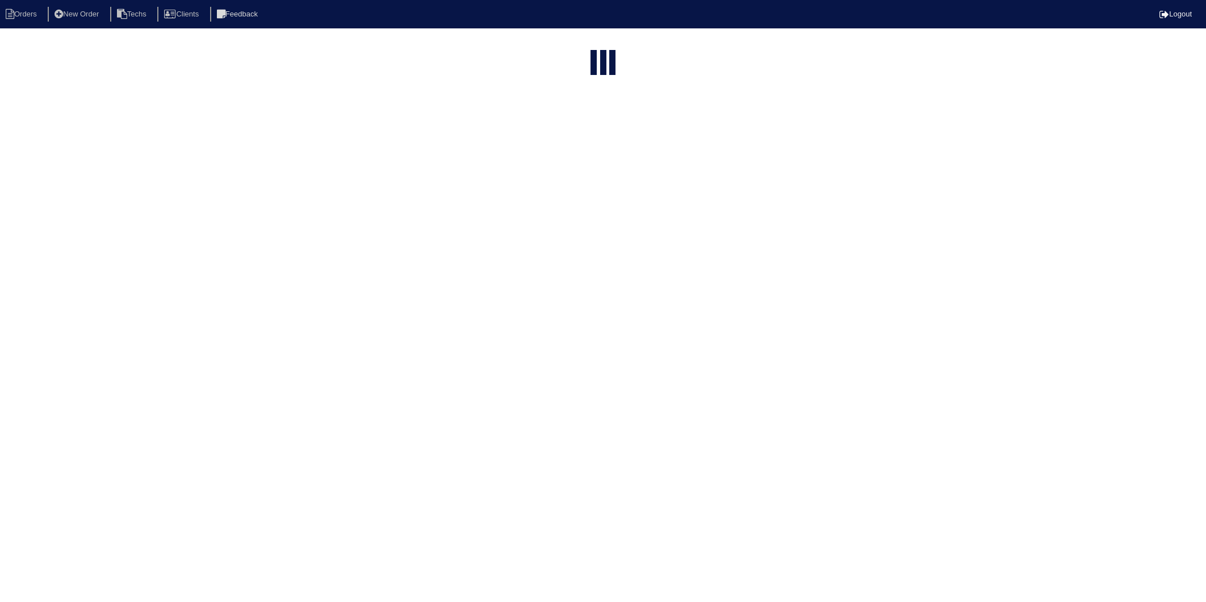
select select "15"
select select "need to invoice"
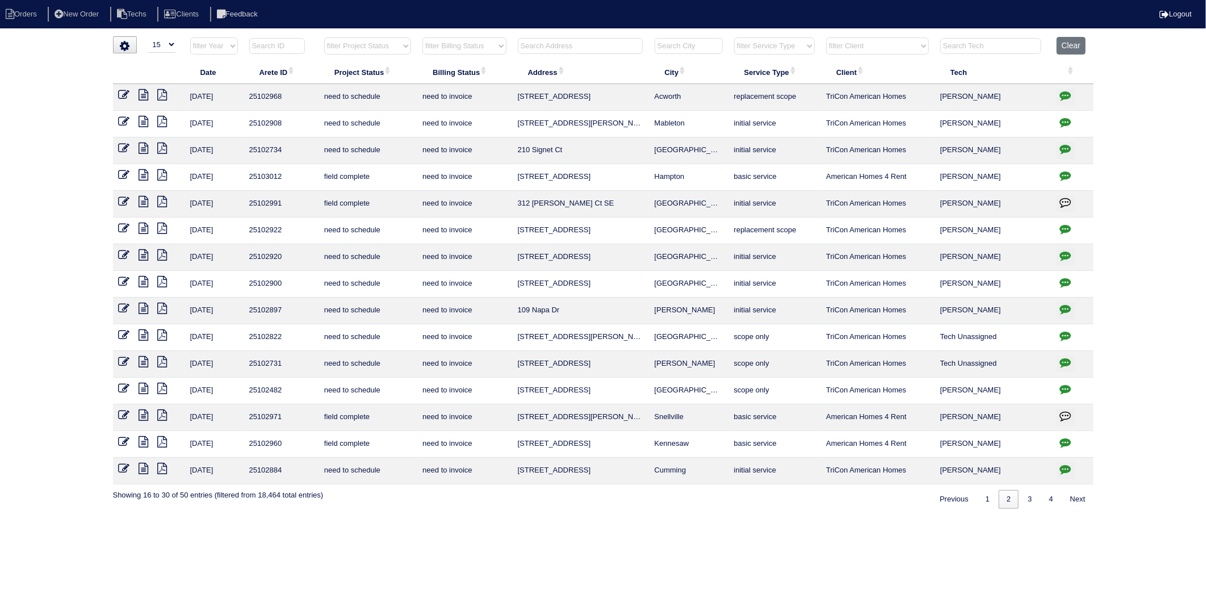
click at [121, 203] on icon at bounding box center [124, 201] width 11 height 11
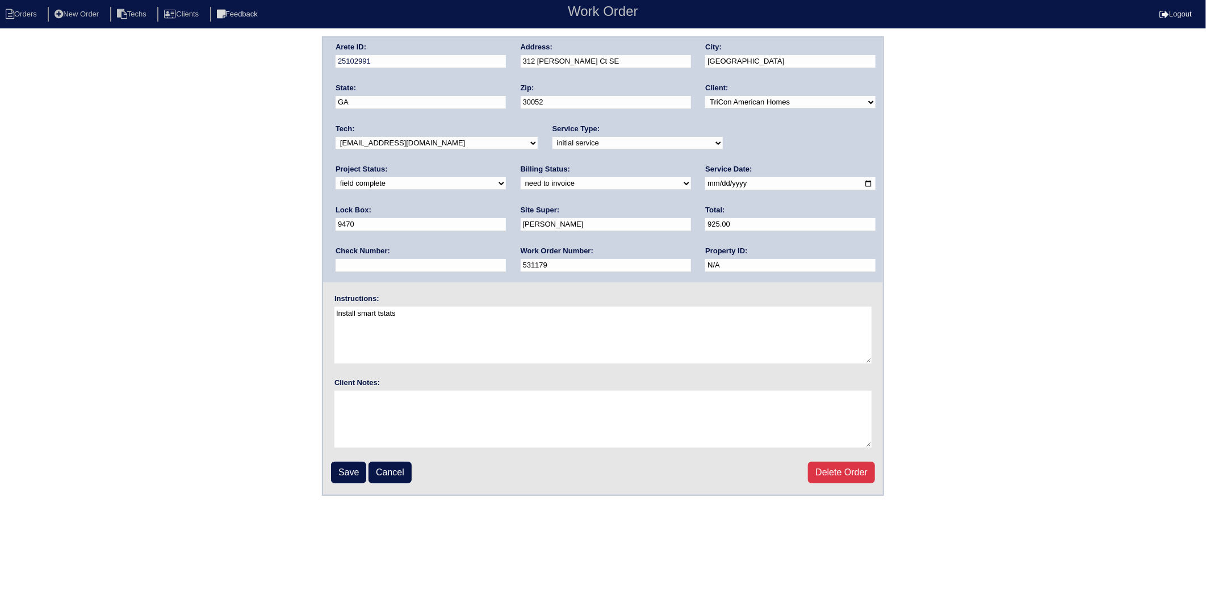
click at [521, 185] on select "need to quote quoted need to invoice invoiced paid warranty purchase order need…" at bounding box center [606, 183] width 170 height 12
select select "invoiced"
click at [521, 177] on select "need to quote quoted need to invoice invoiced paid warranty purchase order need…" at bounding box center [606, 183] width 170 height 12
drag, startPoint x: 346, startPoint y: 474, endPoint x: 359, endPoint y: 320, distance: 154.4
click at [345, 474] on input "Save" at bounding box center [348, 473] width 35 height 22
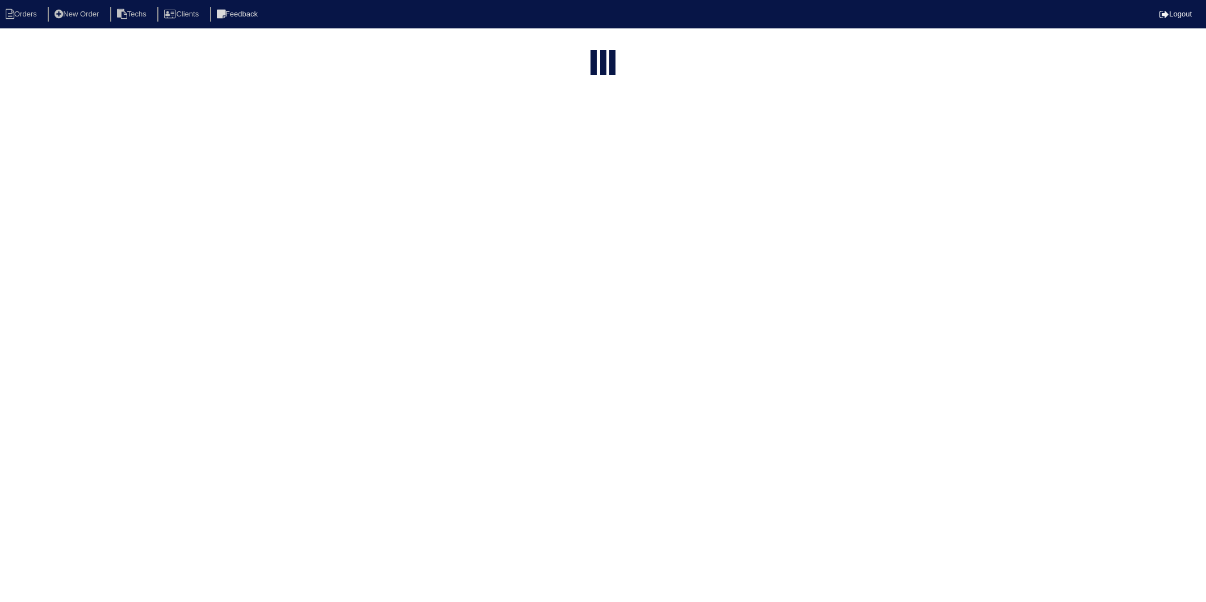
select select "15"
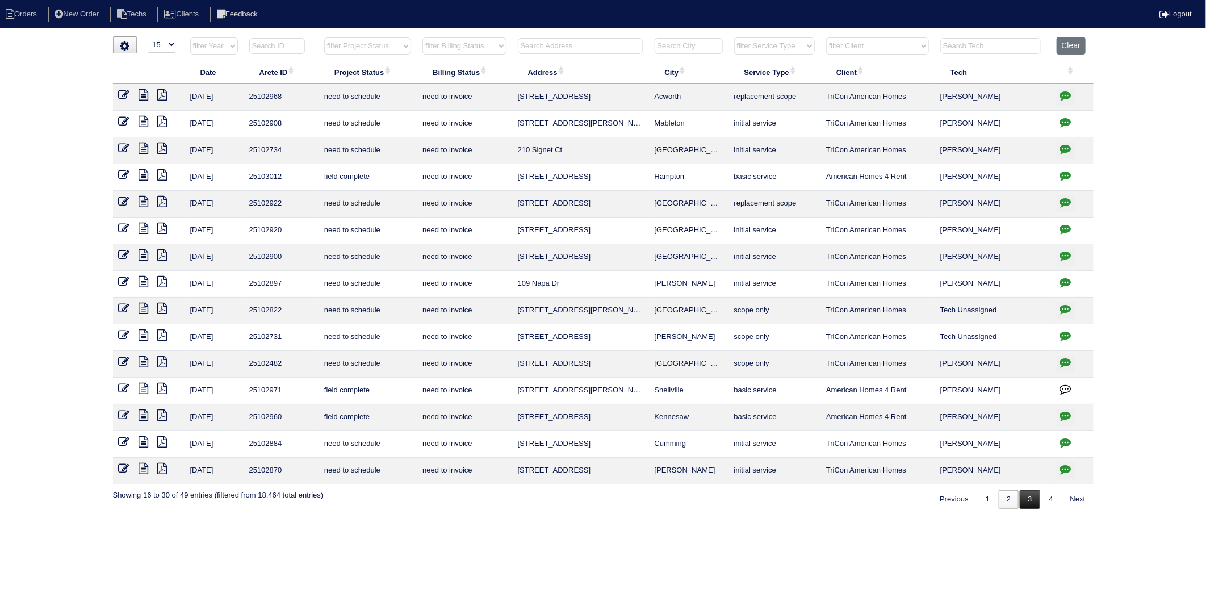
click at [1026, 501] on link "3" at bounding box center [1030, 499] width 20 height 19
select select "need to invoice"
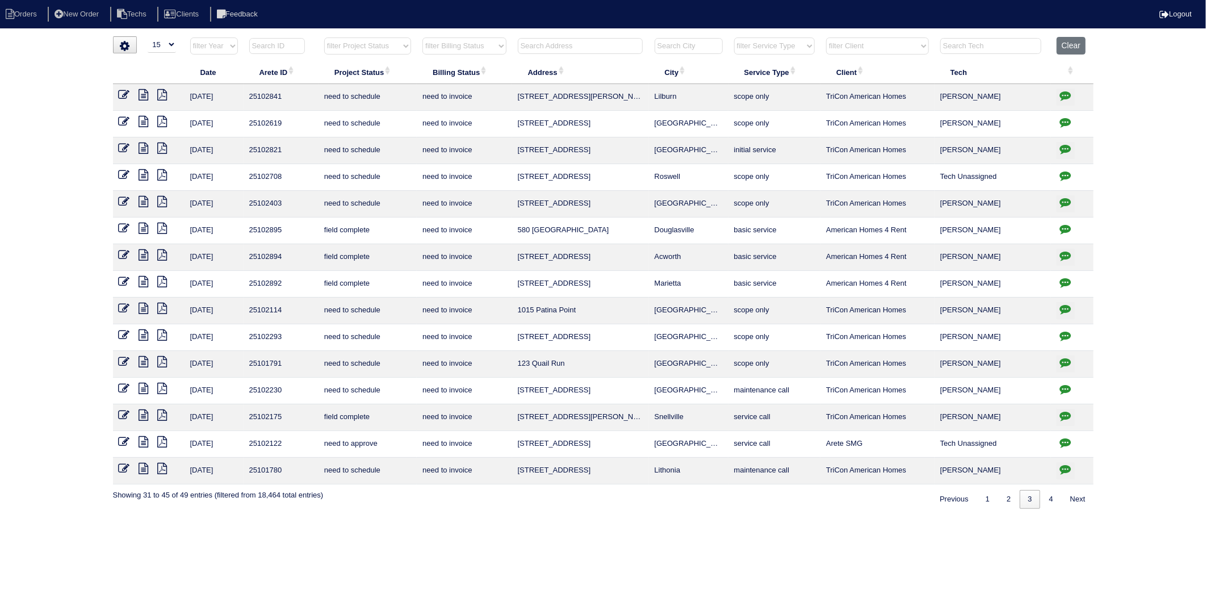
click at [123, 415] on icon at bounding box center [124, 415] width 11 height 11
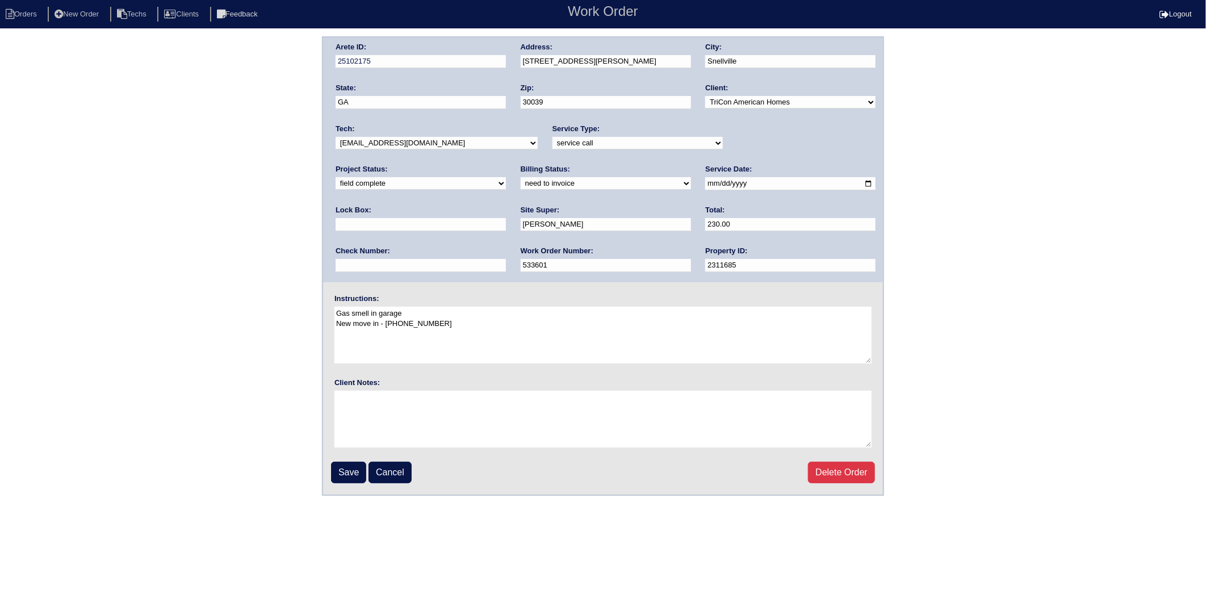
click at [521, 185] on select "need to quote quoted need to invoice invoiced paid warranty purchase order need…" at bounding box center [606, 183] width 170 height 12
select select "invoiced"
click at [521, 177] on select "need to quote quoted need to invoice invoiced paid warranty purchase order need…" at bounding box center [606, 183] width 170 height 12
click at [348, 472] on input "Save" at bounding box center [348, 473] width 35 height 22
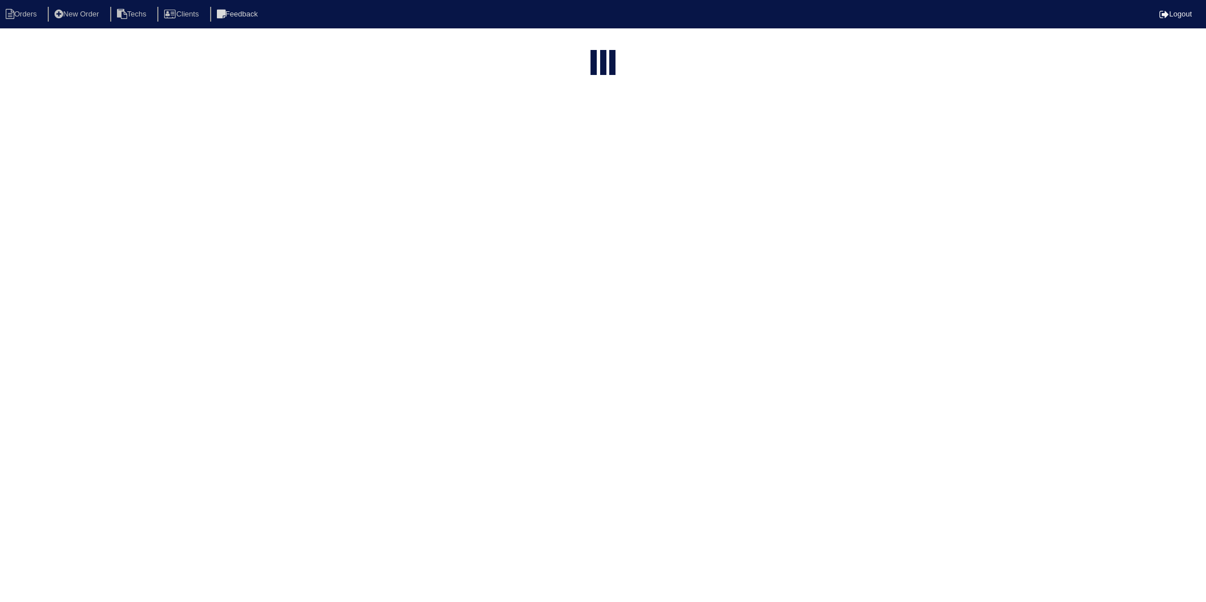
select select "15"
select select "need to invoice"
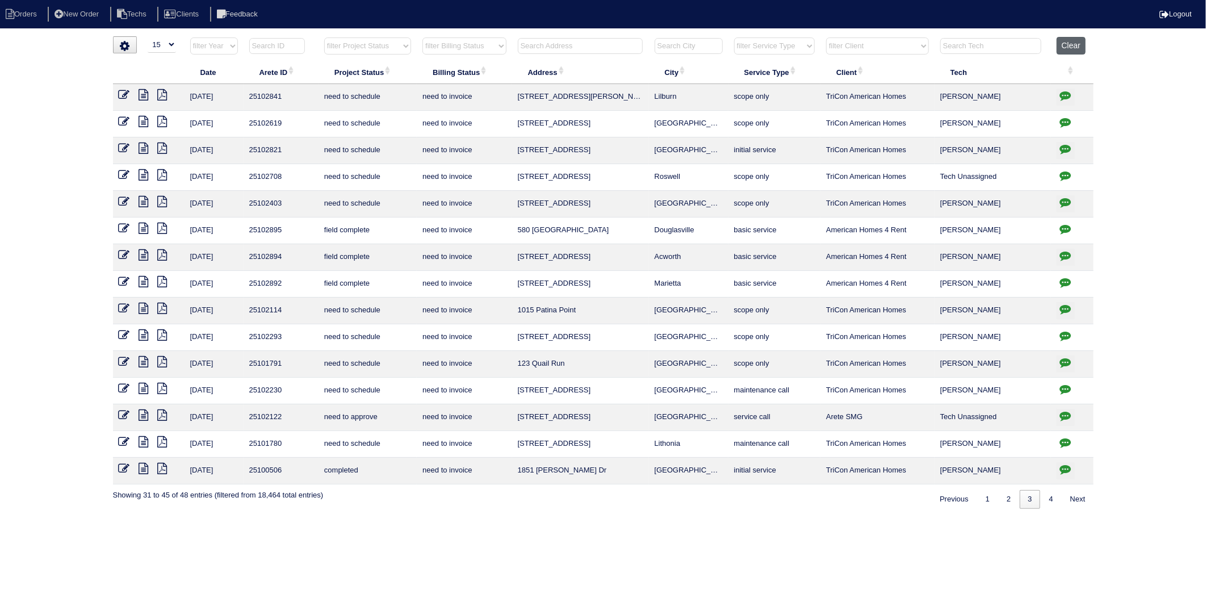
click at [1073, 49] on button "Clear" at bounding box center [1071, 46] width 29 height 18
select select
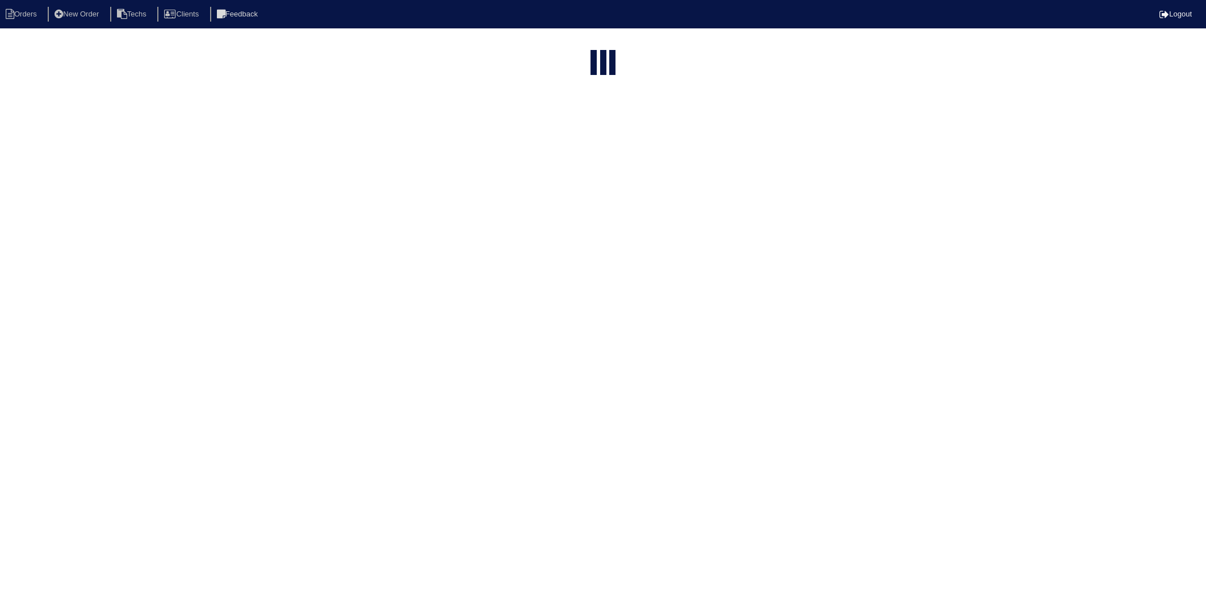
select select "15"
